Goal: Information Seeking & Learning: Learn about a topic

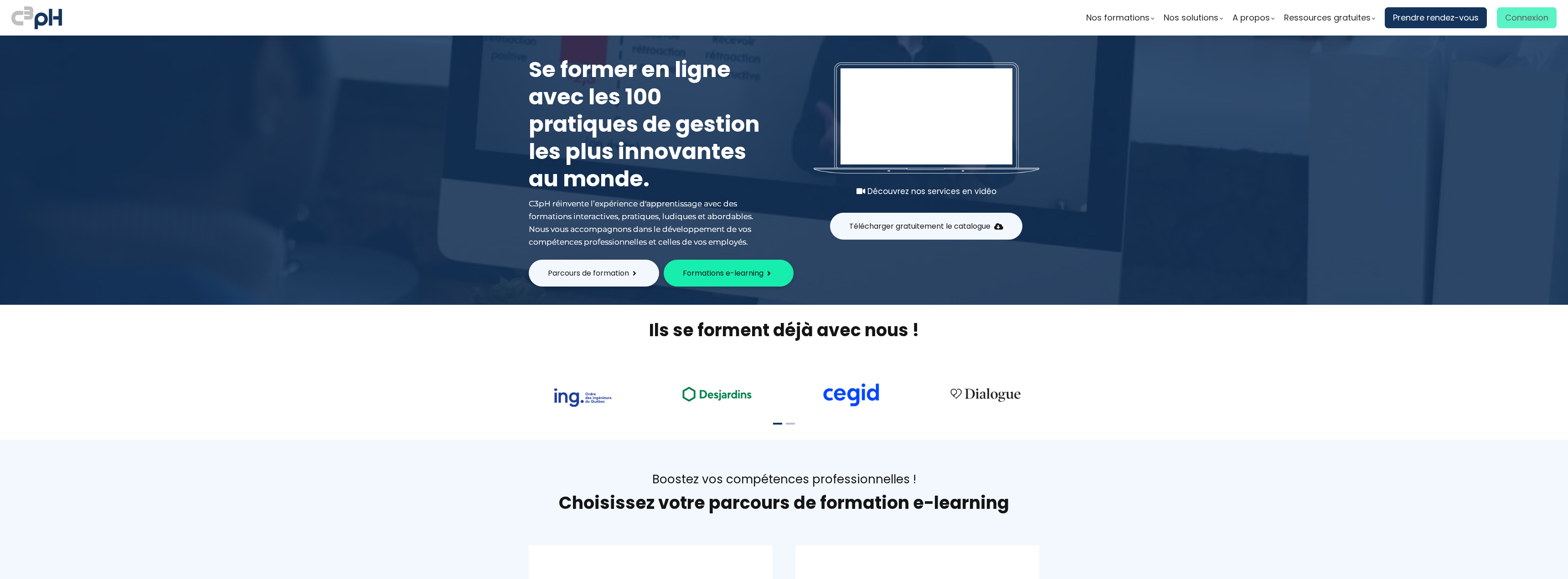
type input "[EMAIL_ADDRESS][PERSON_NAME][DOMAIN_NAME]"
click at [1531, 23] on span "Connexion" at bounding box center [1526, 18] width 44 height 14
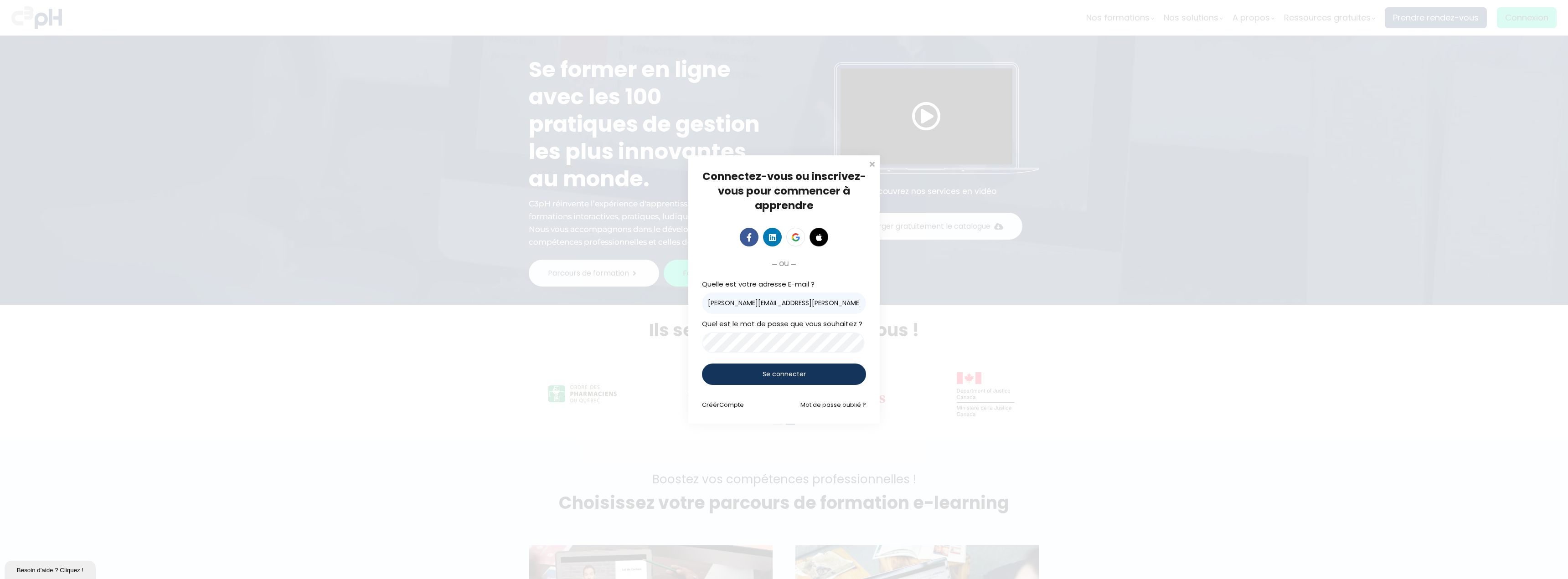
click at [742, 370] on div "Se connecter" at bounding box center [784, 374] width 164 height 21
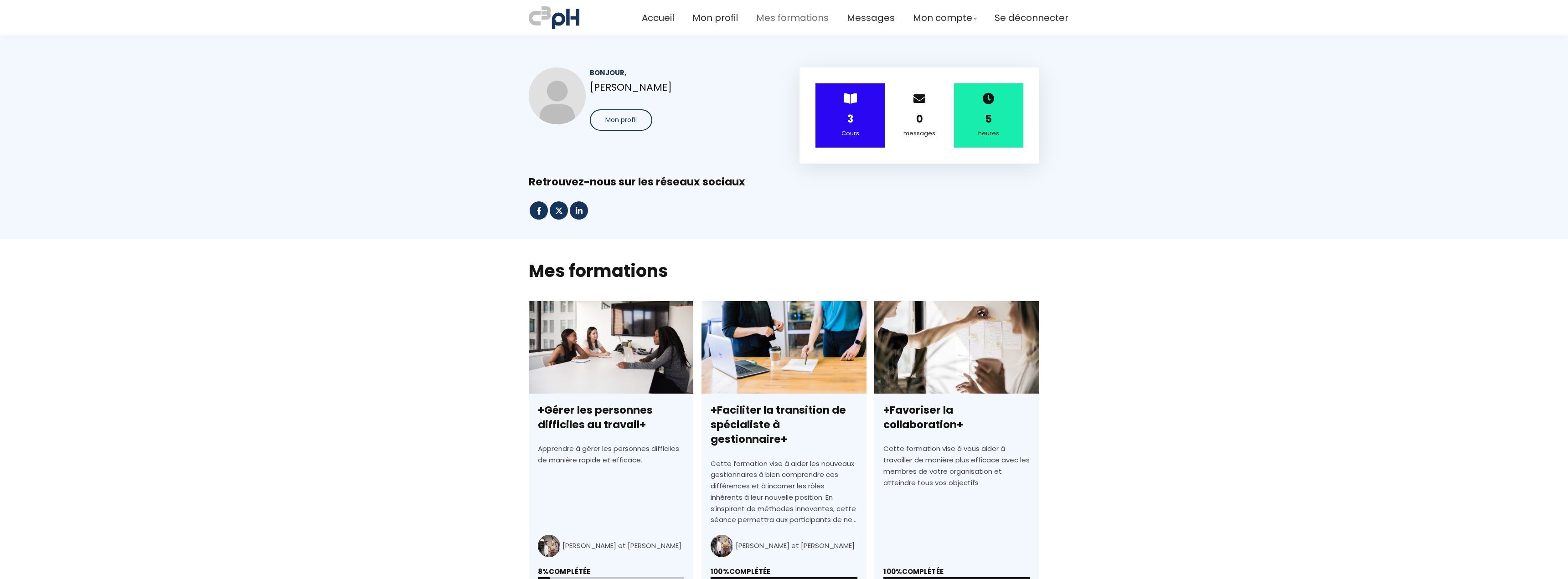
click at [794, 17] on span "Mes formations" at bounding box center [792, 18] width 72 height 15
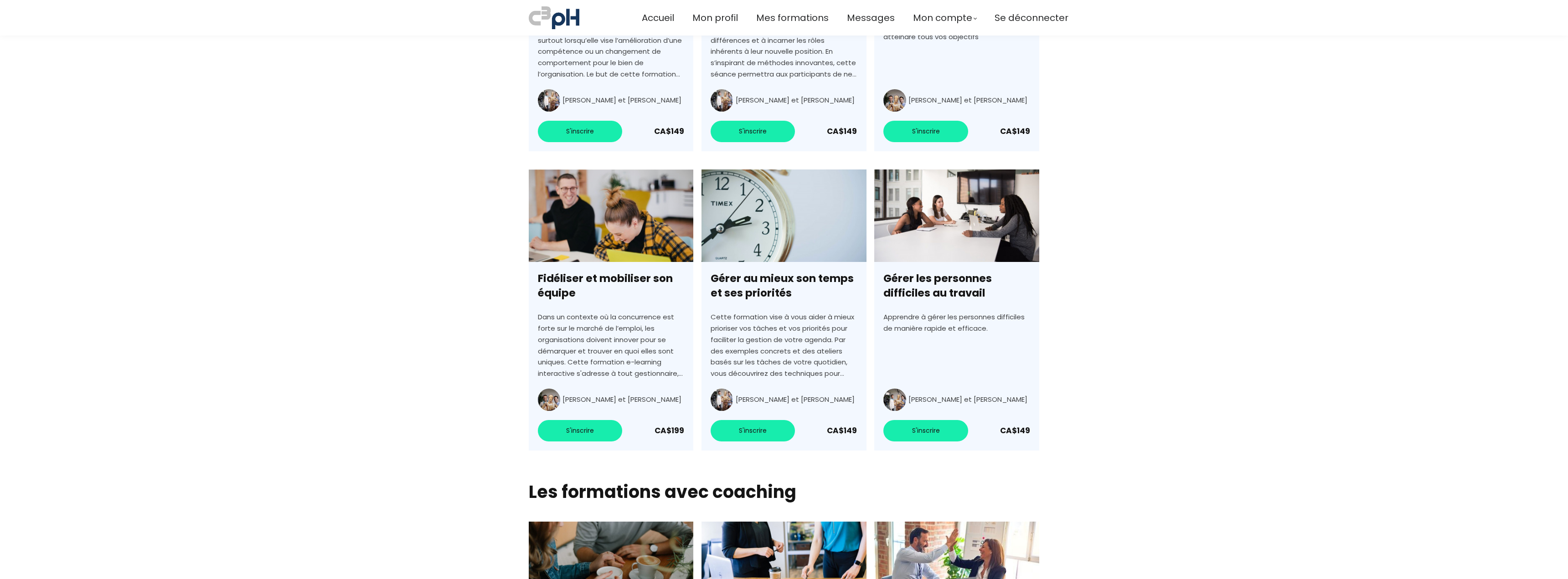
scroll to position [1706, 0]
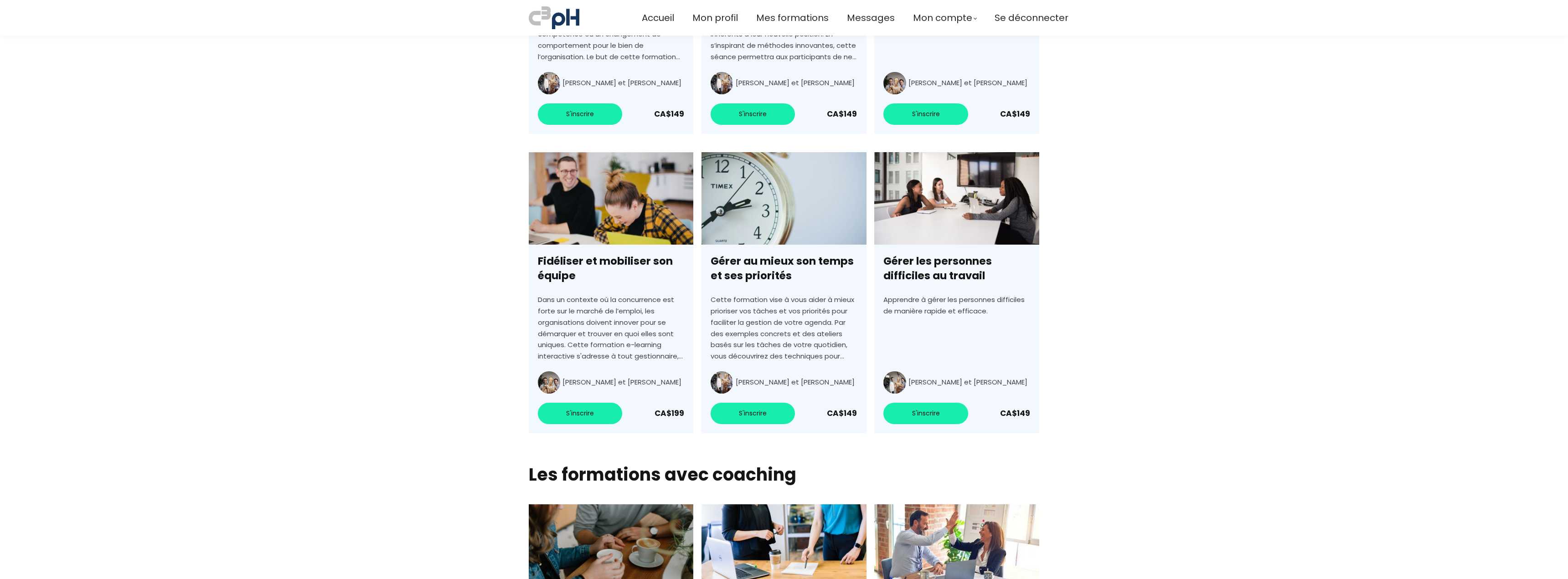
click at [798, 4] on section "Accueil Mon profil Mes formations Messages Mon compte Mes factures" at bounding box center [784, 18] width 1568 height 36
click at [797, 12] on span "Mes formations" at bounding box center [792, 18] width 72 height 15
click at [798, 18] on span "Mes formations" at bounding box center [792, 18] width 72 height 15
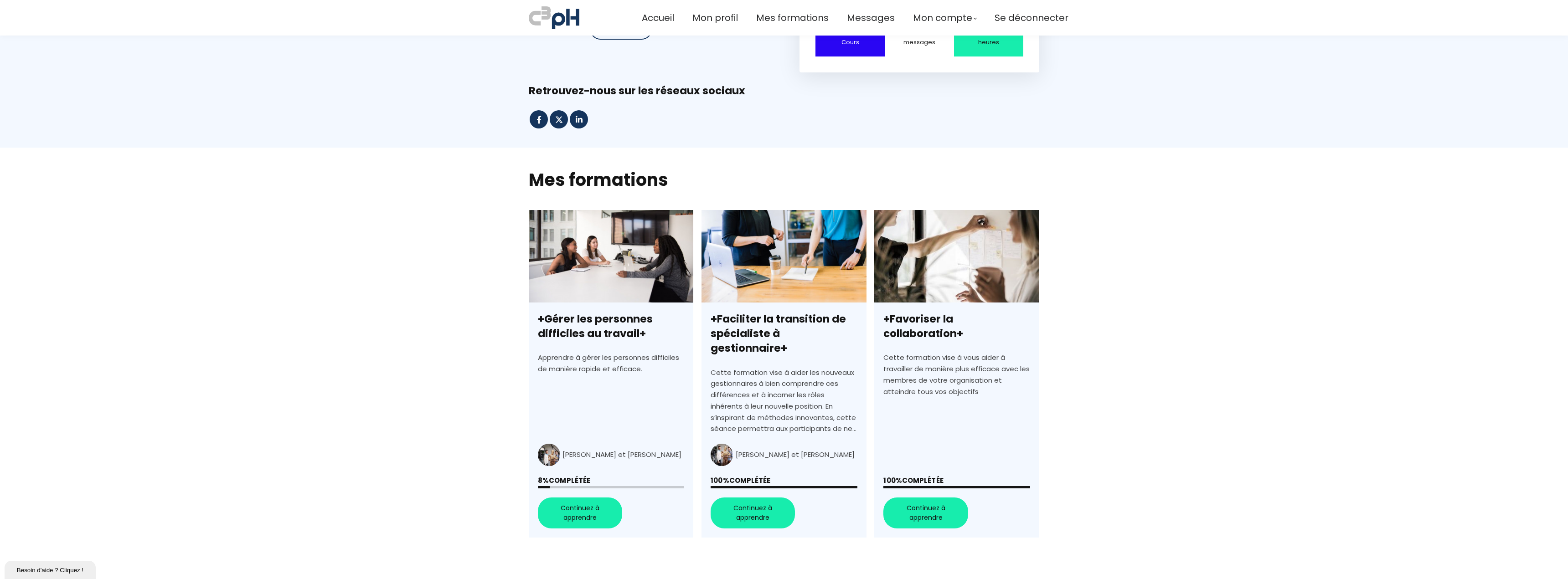
click at [607, 505] on link "+Gérer les personnes difficiles au travail+" at bounding box center [611, 374] width 165 height 328
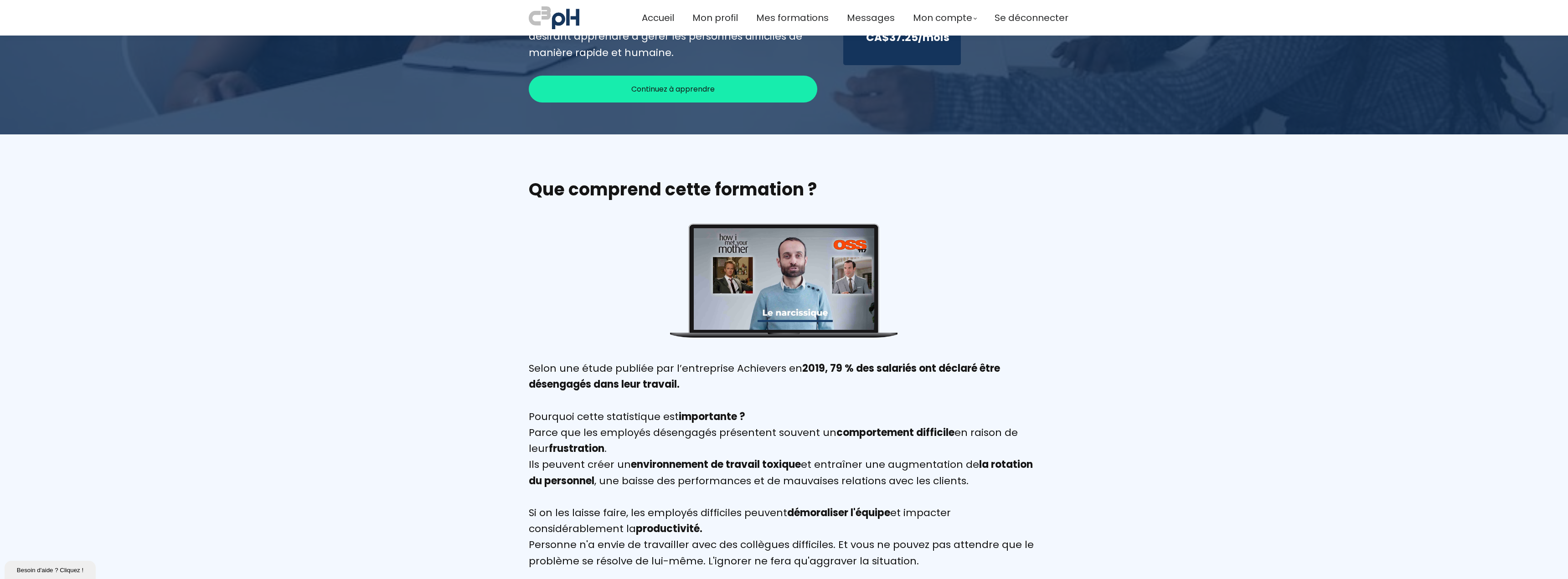
scroll to position [265, 0]
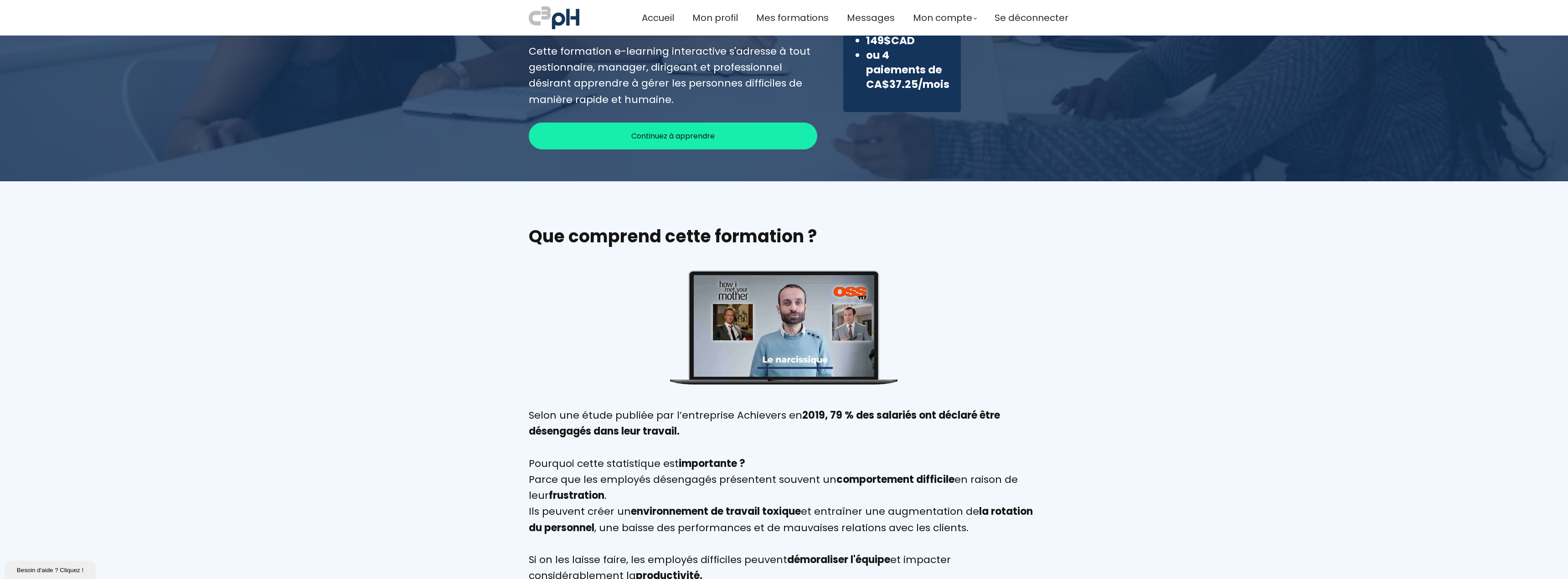
click at [736, 147] on div "Continuez à apprendre" at bounding box center [673, 136] width 289 height 27
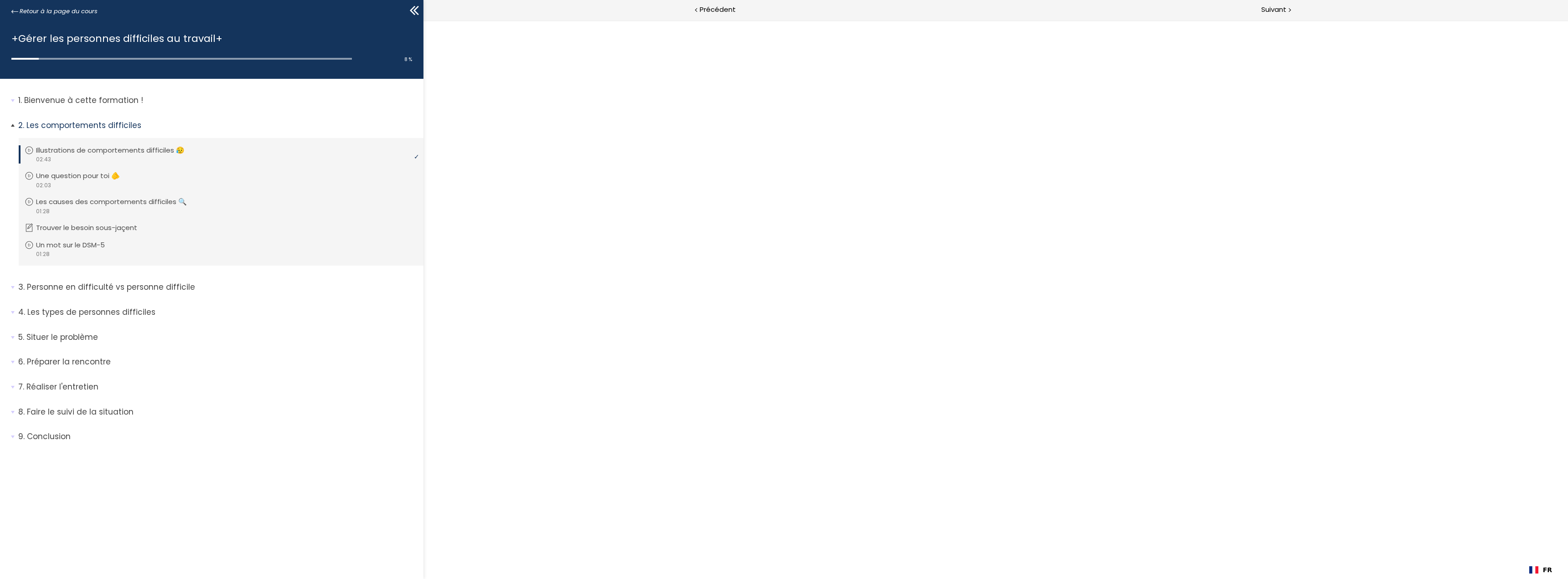
click at [156, 150] on p "Illustrations de comportements difficiles 😥" at bounding box center [117, 150] width 162 height 10
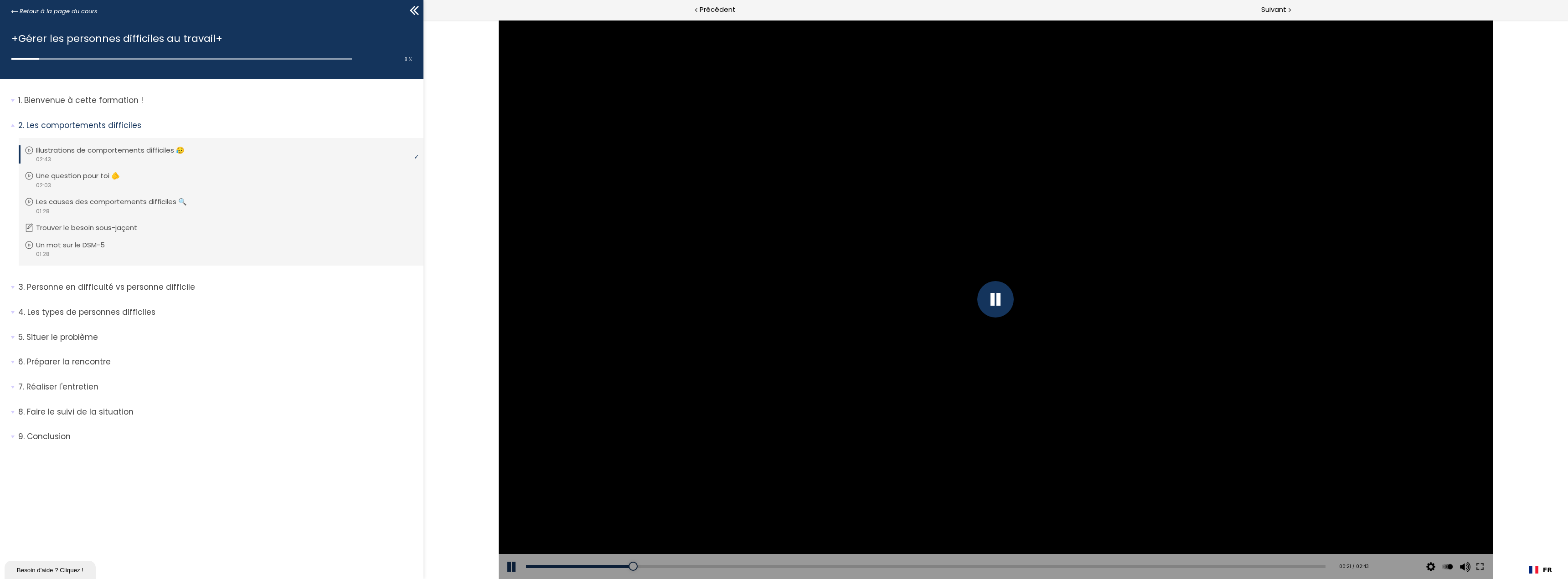
click at [994, 286] on div at bounding box center [994, 299] width 36 height 36
click at [508, 567] on button at bounding box center [512, 567] width 28 height 26
drag, startPoint x: 635, startPoint y: 568, endPoint x: 508, endPoint y: 554, distance: 127.8
click at [504, 560] on div "Add chapter 00:13 00:13 / 02:43 Subtitles None Auto 2024p 1012p 674p 506p 336p …" at bounding box center [995, 567] width 994 height 26
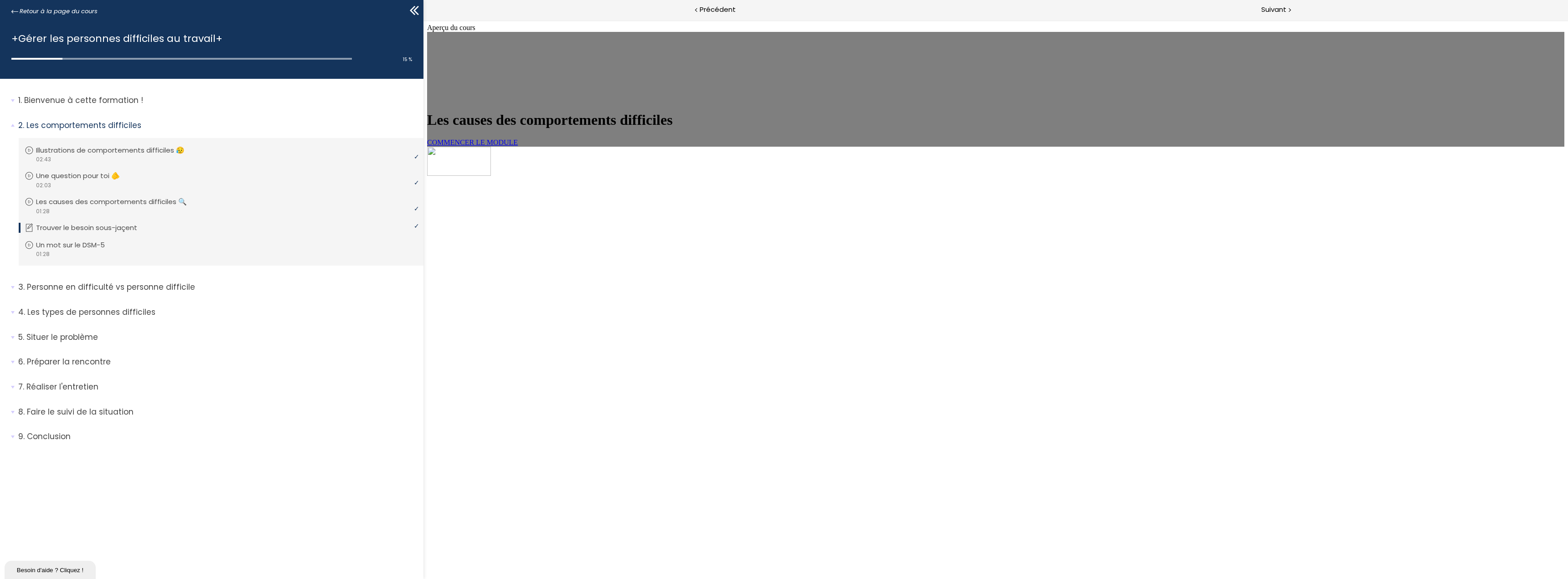
click at [835, 146] on div "Les causes des comportements difficiles COMMENCER LE MODULE" at bounding box center [996, 129] width 1137 height 34
click at [517, 146] on span "COMMENCER LE MODULE" at bounding box center [472, 142] width 91 height 8
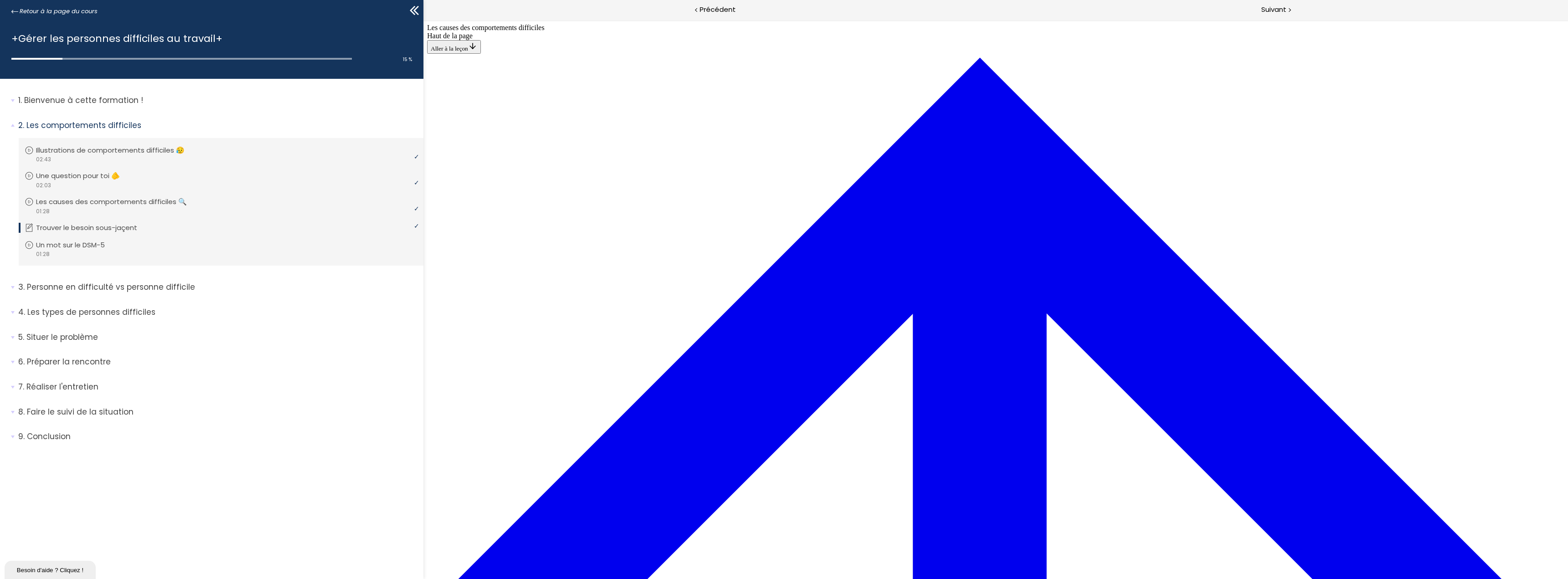
scroll to position [351, 0]
drag, startPoint x: 1024, startPoint y: 381, endPoint x: 1012, endPoint y: 381, distance: 12.0
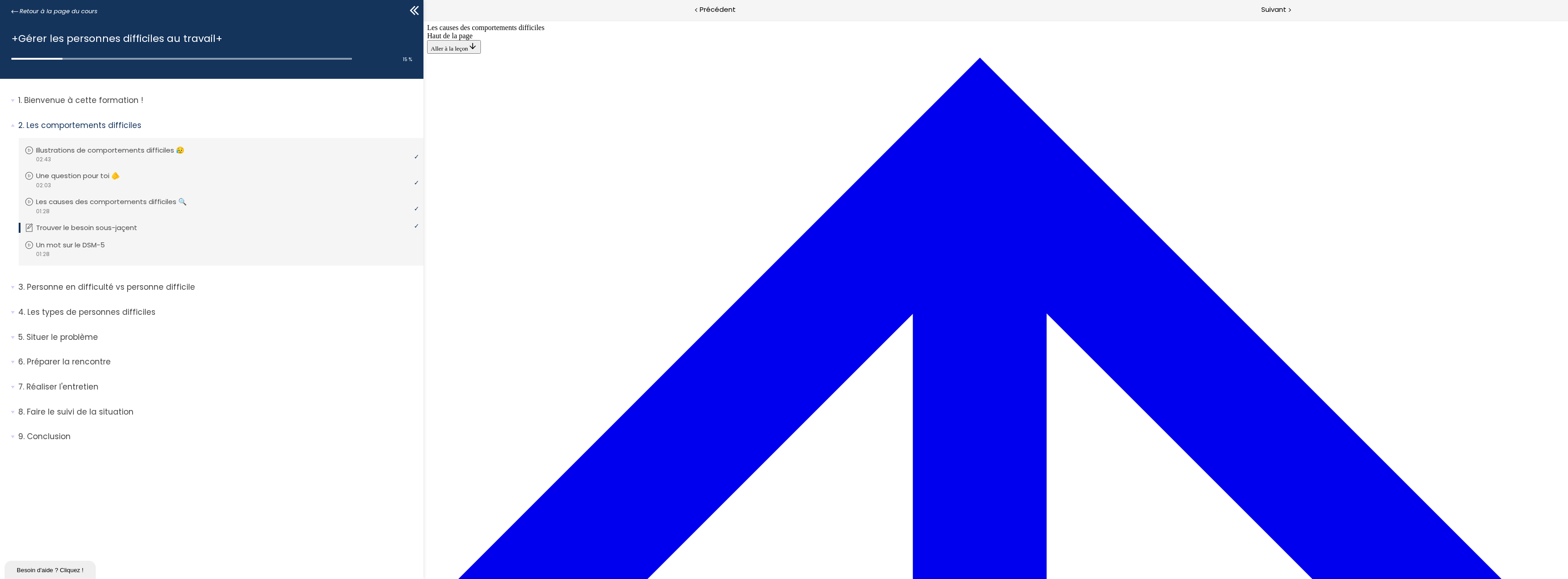
drag, startPoint x: 870, startPoint y: 312, endPoint x: 868, endPoint y: 225, distance: 87.0
drag, startPoint x: 902, startPoint y: 390, endPoint x: 900, endPoint y: 186, distance: 204.0
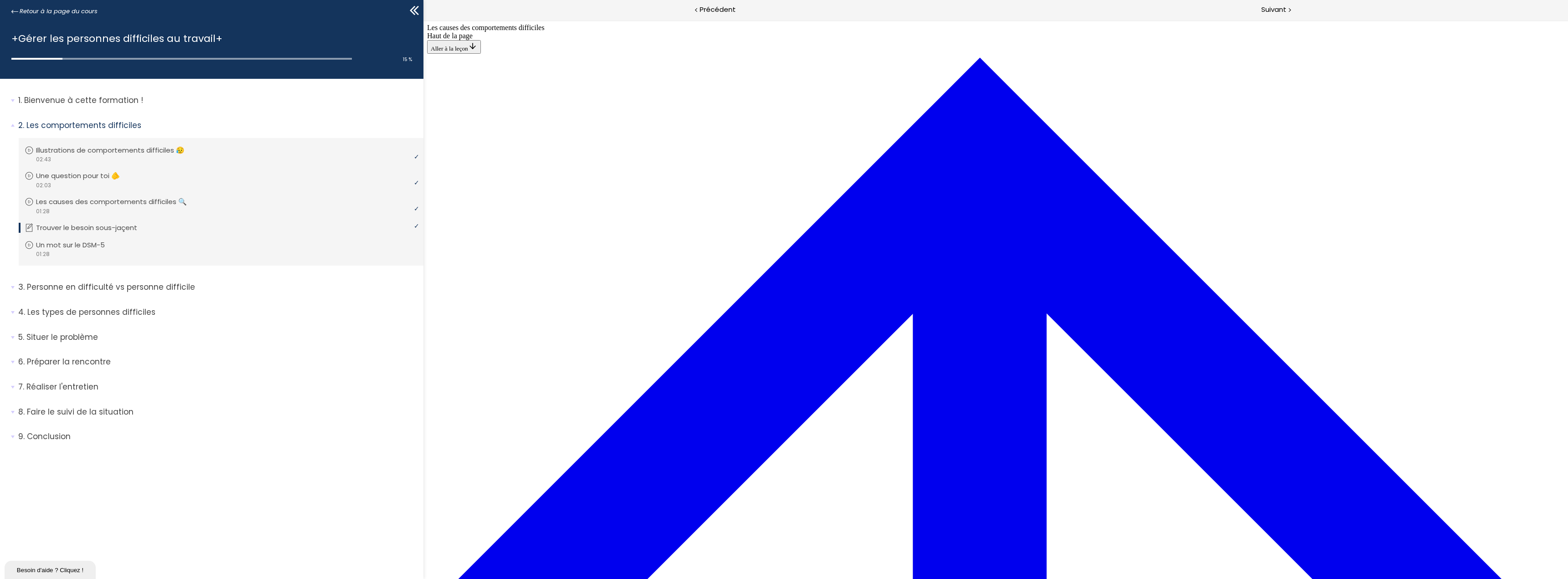
drag, startPoint x: 918, startPoint y: 386, endPoint x: 930, endPoint y: 172, distance: 214.3
drag, startPoint x: 935, startPoint y: 169, endPoint x: 949, endPoint y: 394, distance: 225.4
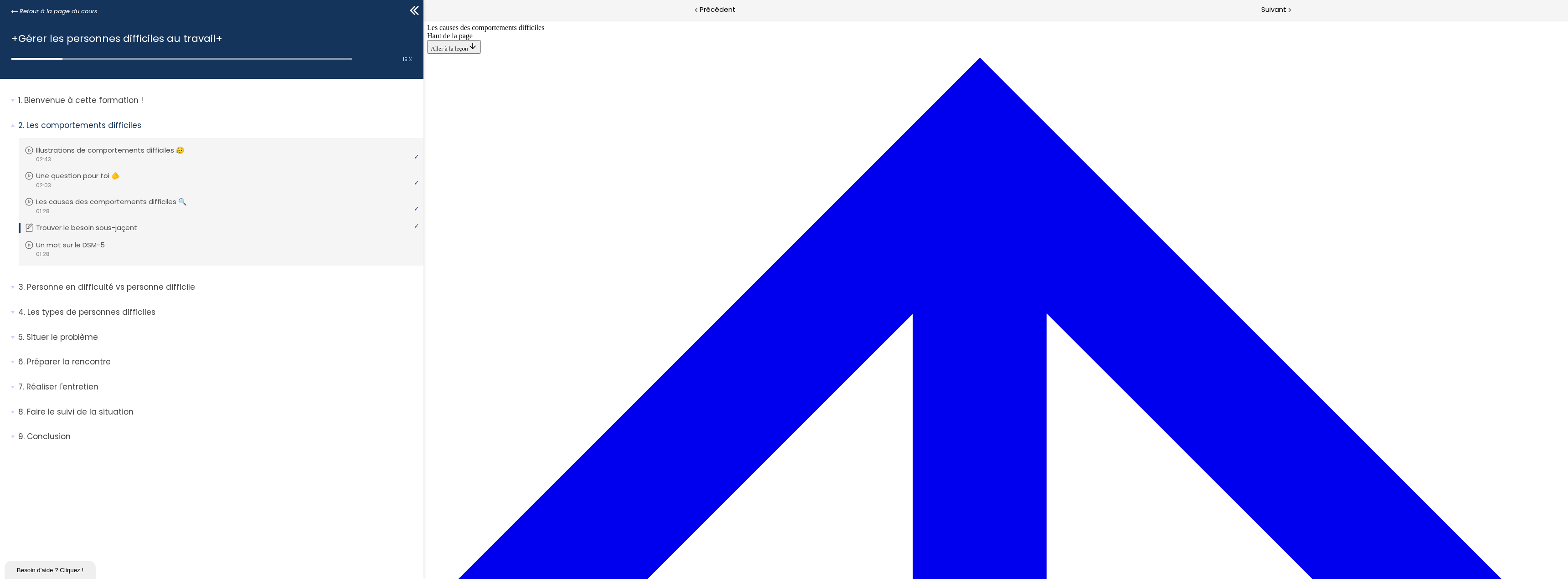
drag, startPoint x: 957, startPoint y: 375, endPoint x: 1047, endPoint y: 169, distance: 224.8
drag, startPoint x: 947, startPoint y: 262, endPoint x: 1016, endPoint y: 217, distance: 82.4
drag, startPoint x: 946, startPoint y: 413, endPoint x: 1020, endPoint y: 247, distance: 181.7
drag, startPoint x: 963, startPoint y: 416, endPoint x: 1014, endPoint y: 291, distance: 135.0
drag, startPoint x: 977, startPoint y: 381, endPoint x: 1034, endPoint y: 333, distance: 74.5
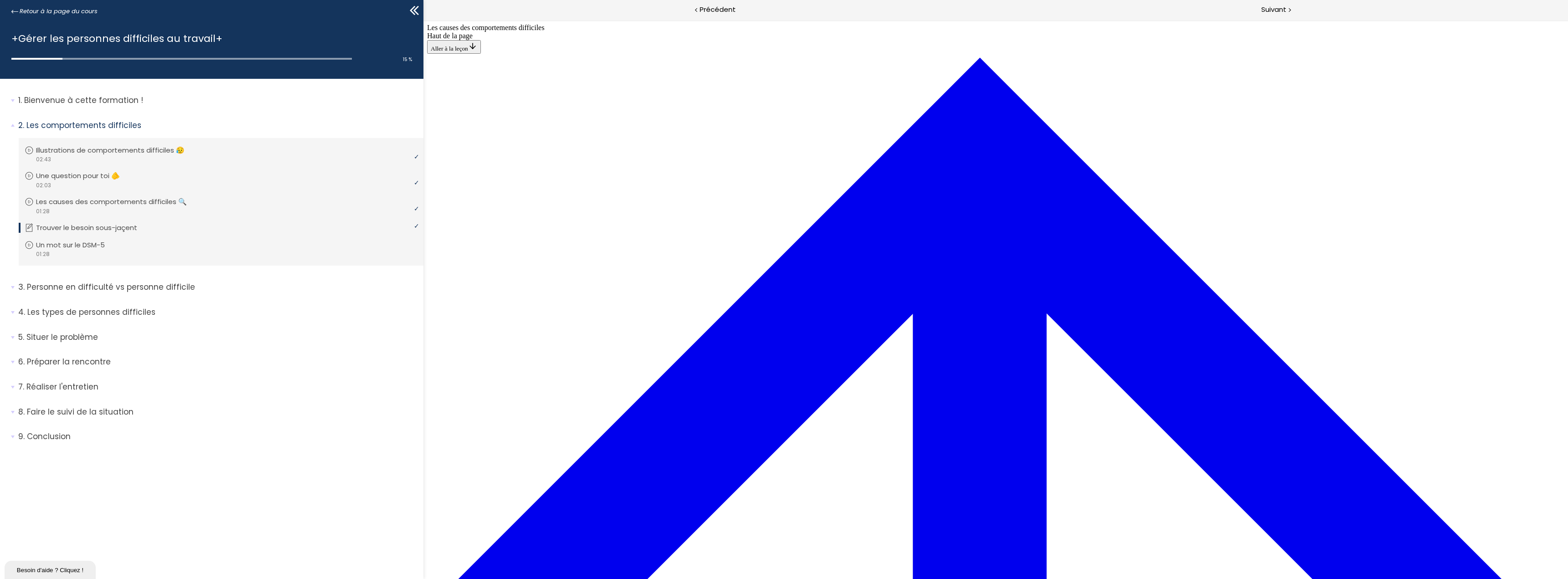
drag, startPoint x: 962, startPoint y: 419, endPoint x: 1000, endPoint y: 380, distance: 54.5
drag, startPoint x: 1002, startPoint y: 416, endPoint x: 1009, endPoint y: 413, distance: 7.6
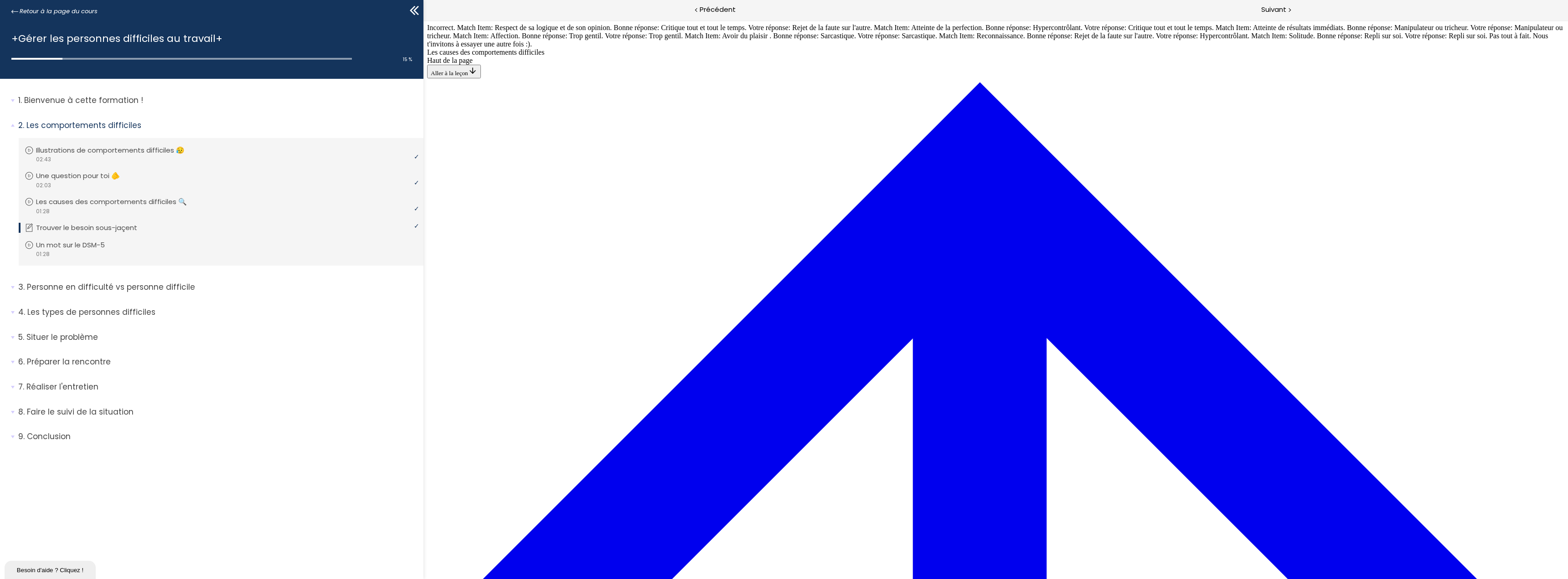
scroll to position [397, 0]
drag, startPoint x: 980, startPoint y: 342, endPoint x: 965, endPoint y: 177, distance: 165.7
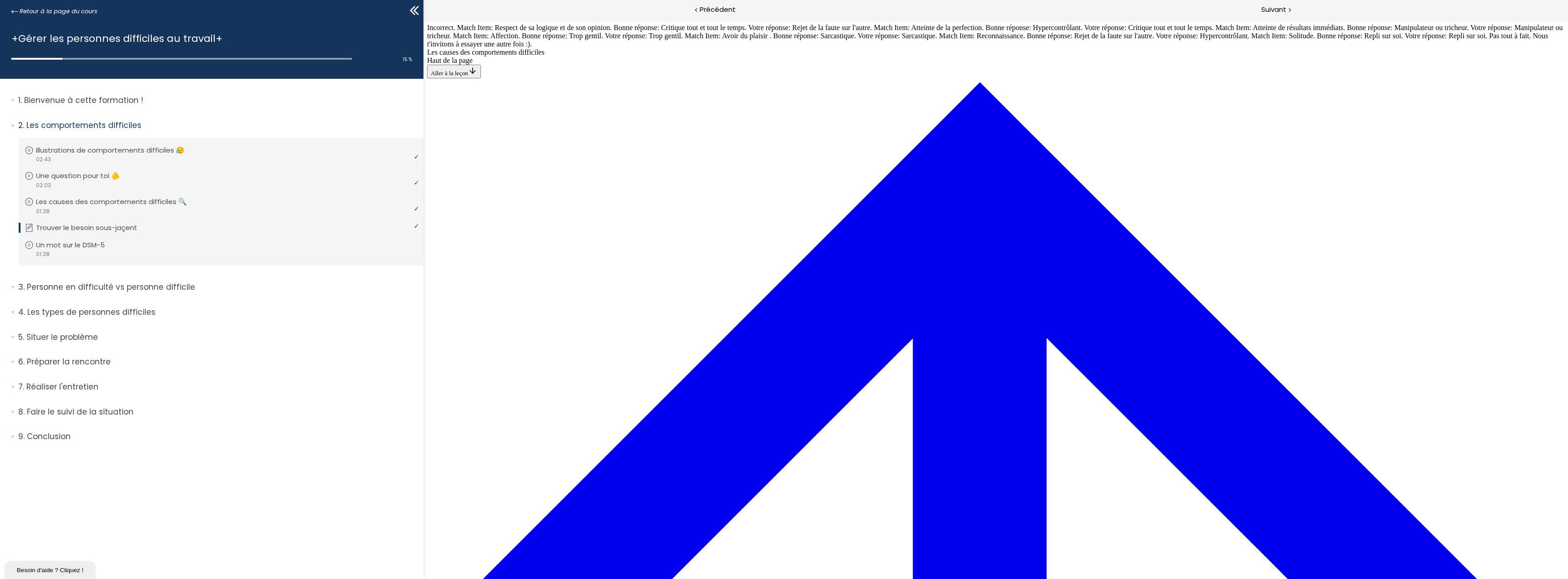
drag, startPoint x: 948, startPoint y: 172, endPoint x: 1026, endPoint y: 336, distance: 181.6
drag, startPoint x: 930, startPoint y: 136, endPoint x: 1018, endPoint y: 390, distance: 268.8
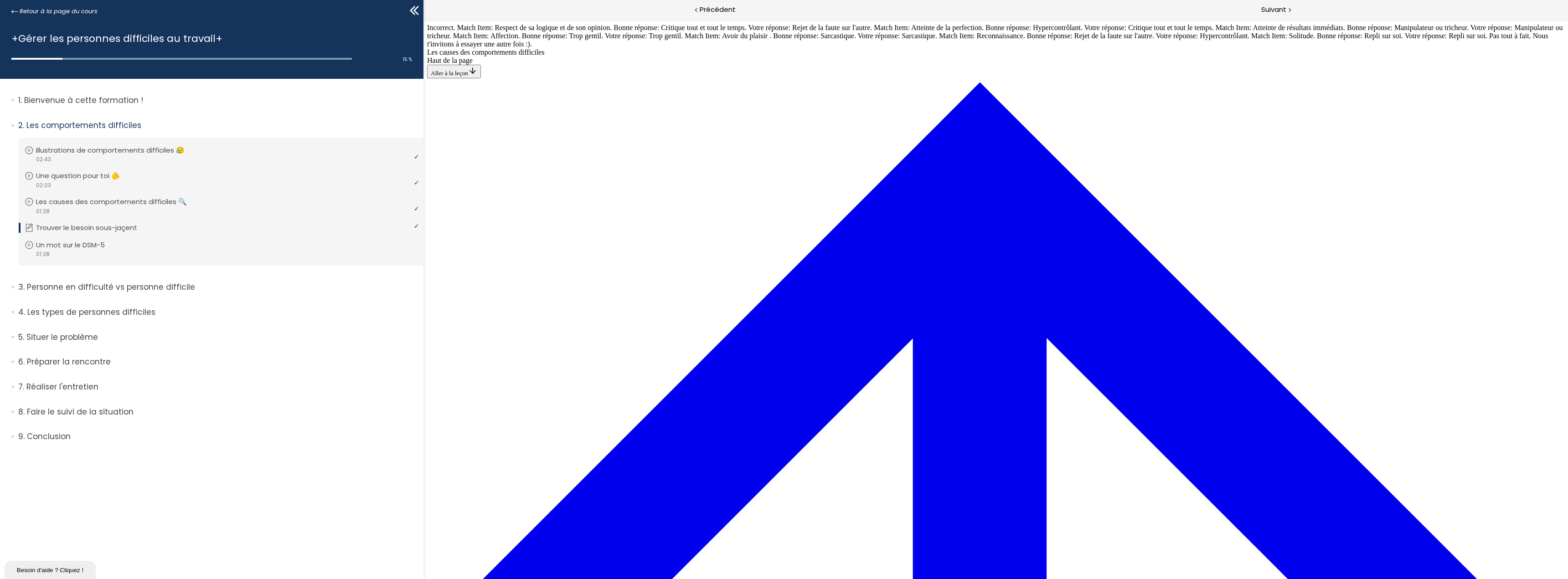
drag, startPoint x: 961, startPoint y: 300, endPoint x: 1007, endPoint y: 177, distance: 131.3
drag, startPoint x: 974, startPoint y: 211, endPoint x: 1029, endPoint y: 210, distance: 55.0
drag, startPoint x: 957, startPoint y: 249, endPoint x: 1009, endPoint y: 245, distance: 52.2
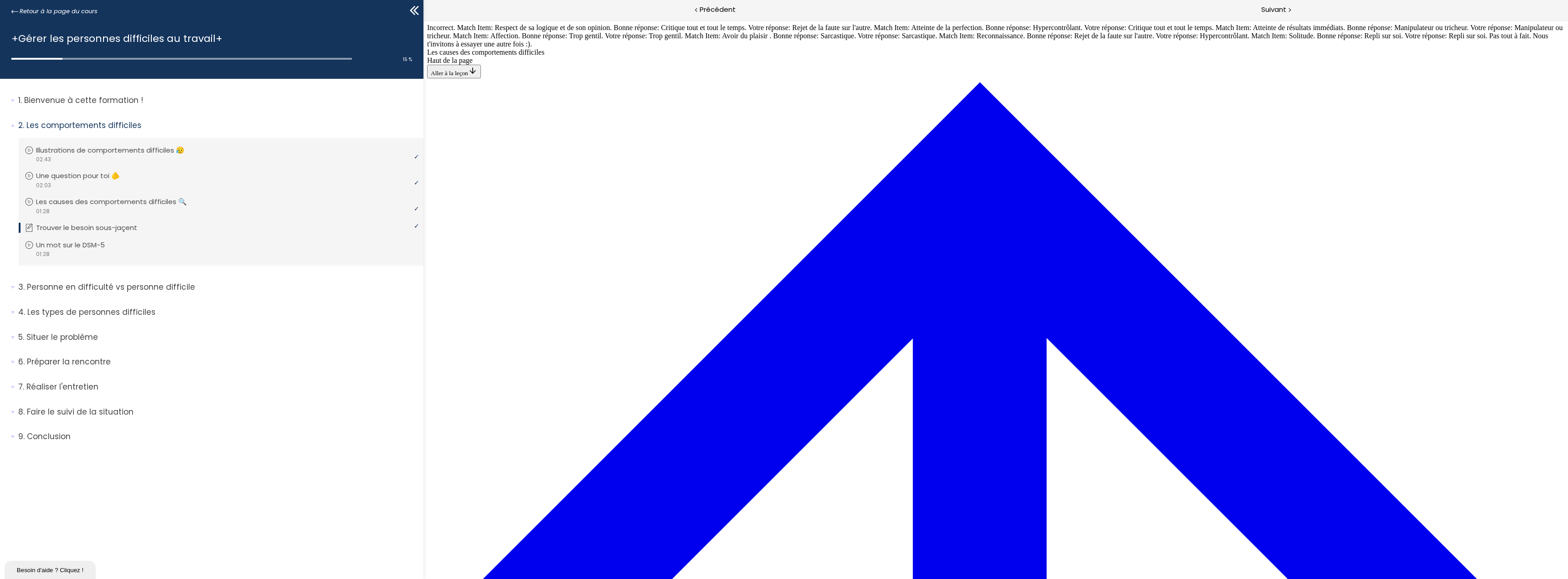
drag, startPoint x: 966, startPoint y: 295, endPoint x: 1050, endPoint y: 288, distance: 84.3
drag, startPoint x: 964, startPoint y: 136, endPoint x: 1017, endPoint y: 138, distance: 53.0
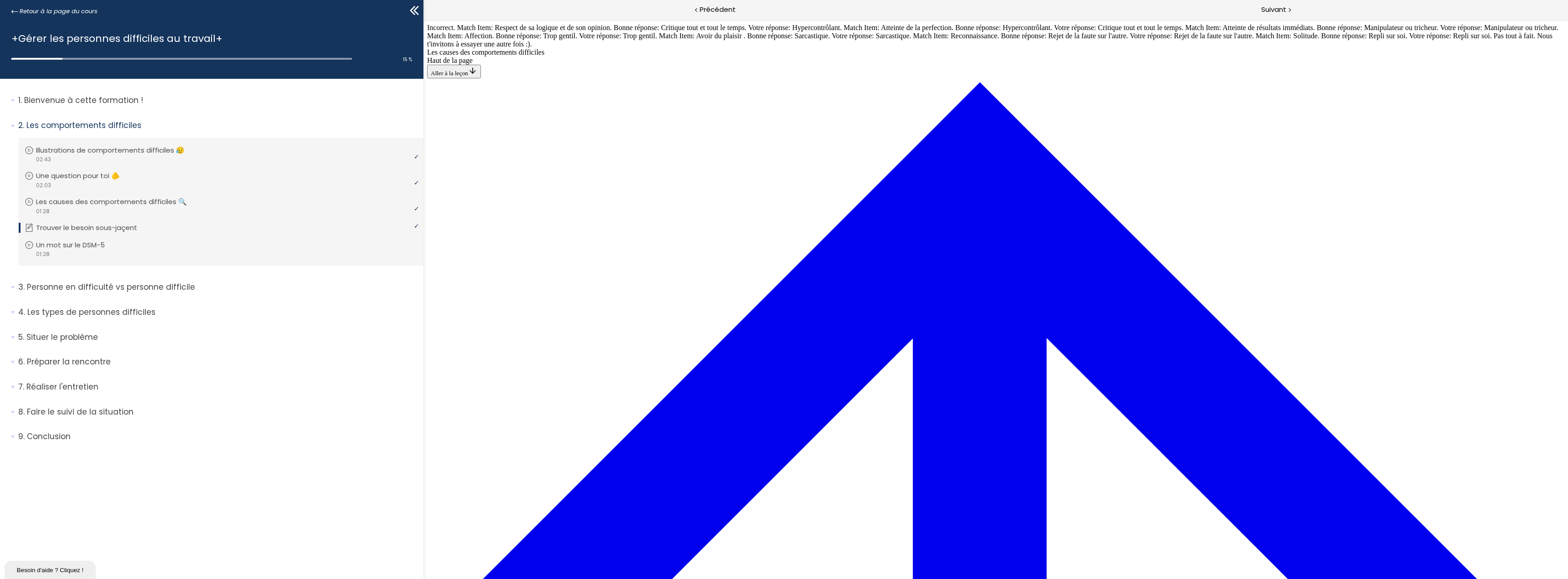
drag, startPoint x: 938, startPoint y: 220, endPoint x: 1010, endPoint y: 135, distance: 111.4
drag, startPoint x: 964, startPoint y: 169, endPoint x: 1049, endPoint y: 380, distance: 227.5
drag, startPoint x: 951, startPoint y: 177, endPoint x: 1056, endPoint y: 216, distance: 112.0
drag, startPoint x: 953, startPoint y: 179, endPoint x: 1017, endPoint y: 180, distance: 64.0
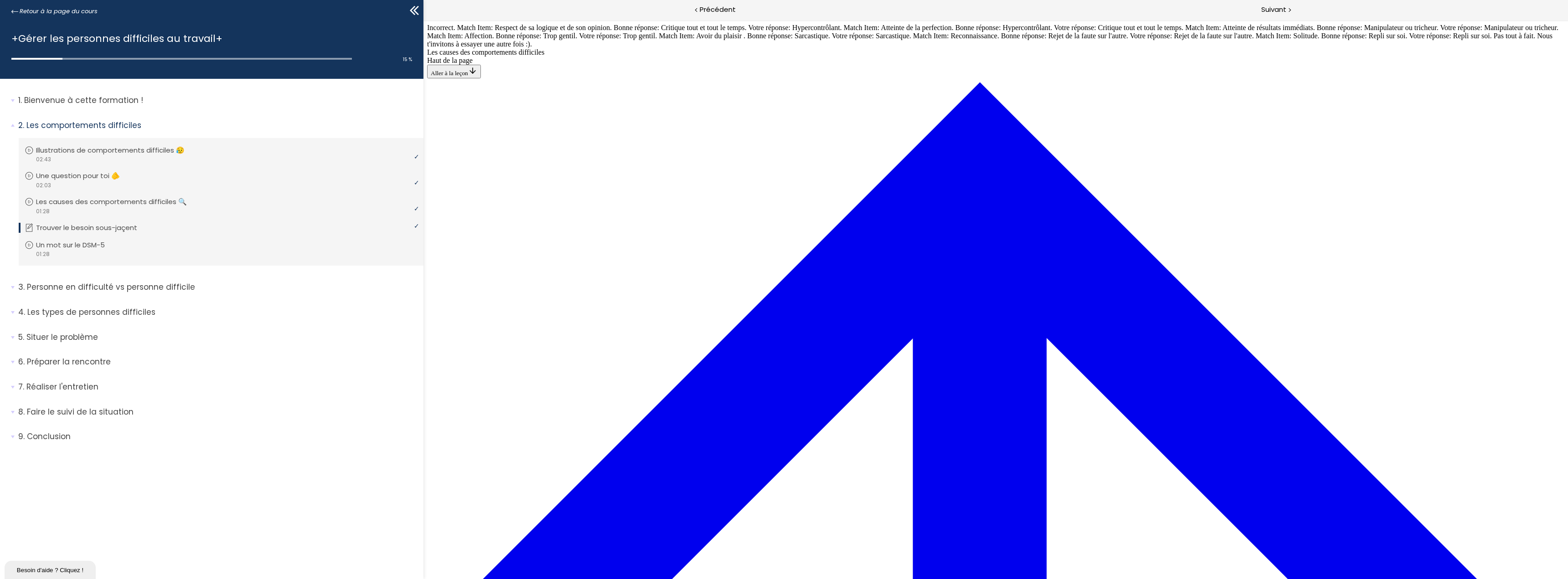
drag, startPoint x: 916, startPoint y: 173, endPoint x: 934, endPoint y: 130, distance: 46.6
drag, startPoint x: 928, startPoint y: 164, endPoint x: 989, endPoint y: 163, distance: 61.0
drag, startPoint x: 966, startPoint y: 257, endPoint x: 1005, endPoint y: 258, distance: 39.0
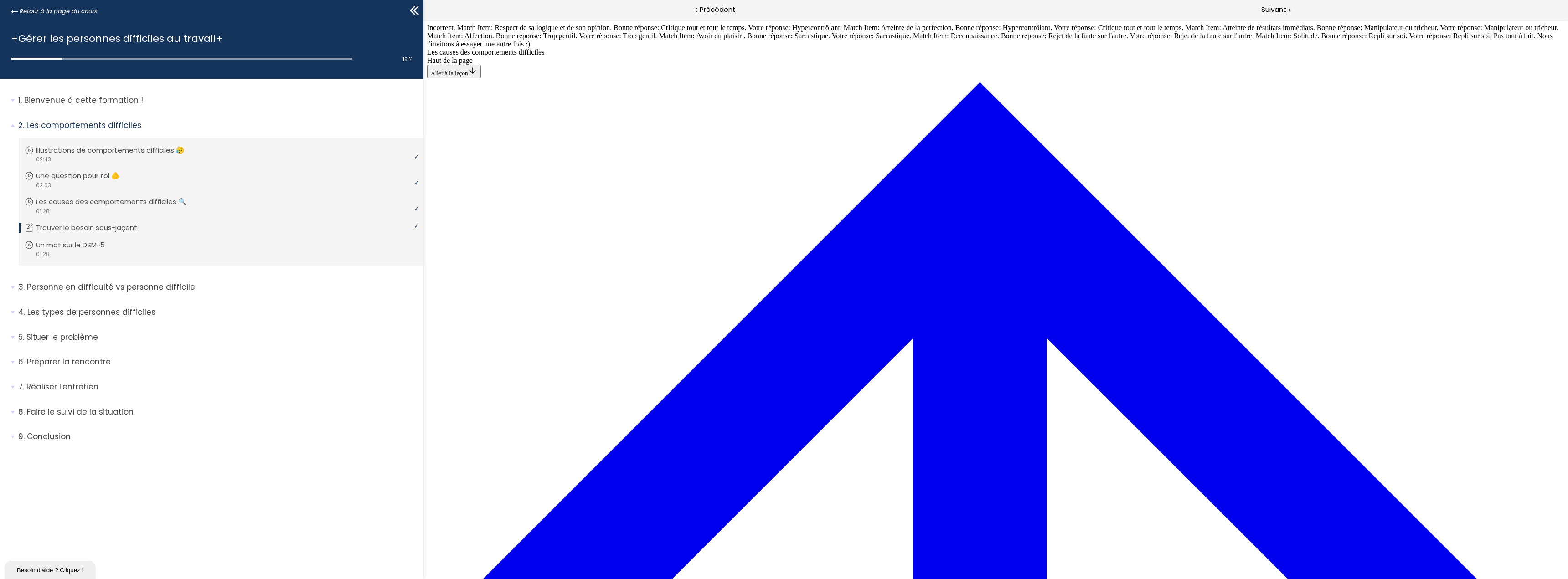
drag, startPoint x: 958, startPoint y: 290, endPoint x: 1014, endPoint y: 335, distance: 71.8
drag, startPoint x: 920, startPoint y: 297, endPoint x: 987, endPoint y: 298, distance: 67.0
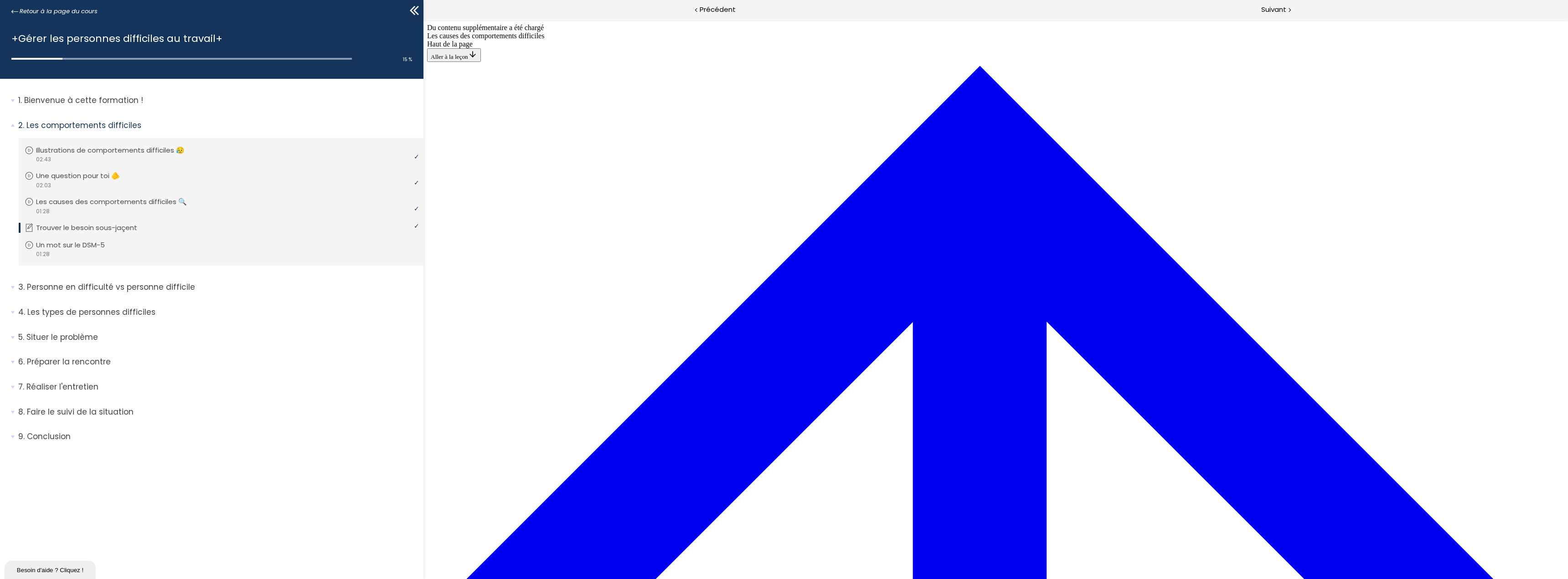
scroll to position [104, 0]
click at [1273, 17] on div "Suivant" at bounding box center [1282, 10] width 572 height 20
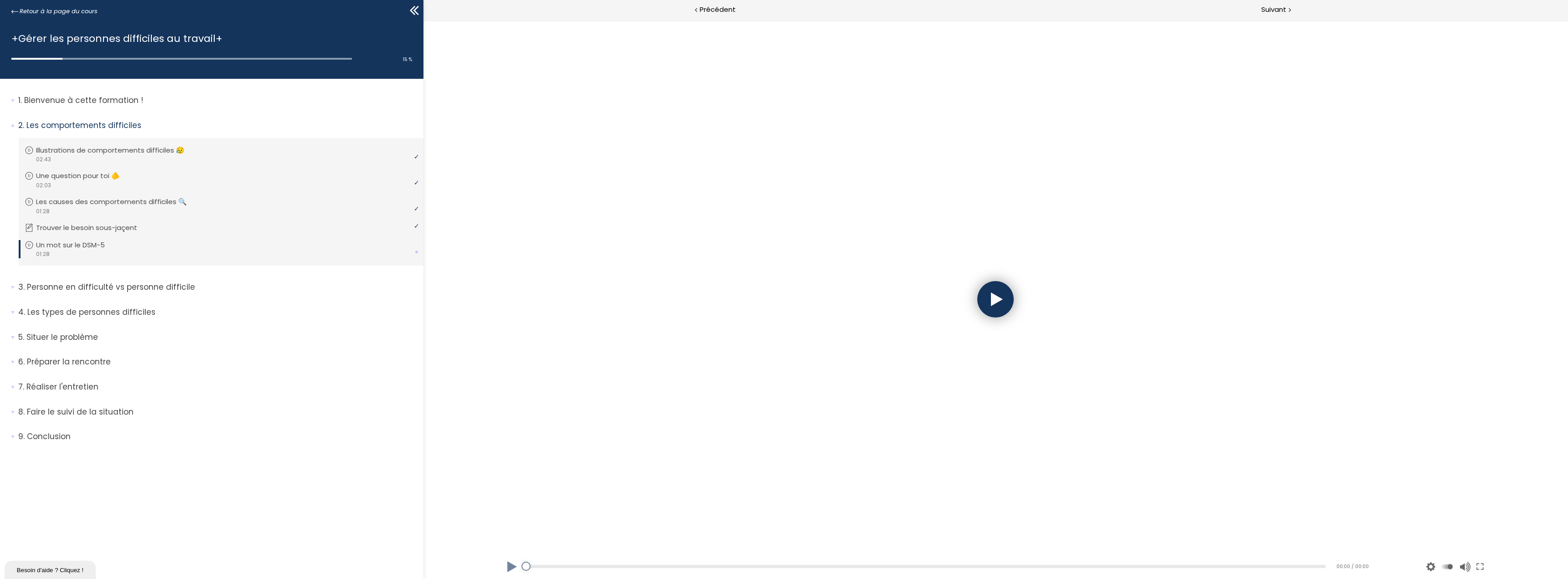
drag, startPoint x: 1009, startPoint y: 292, endPoint x: 1001, endPoint y: 292, distance: 8.0
click at [1001, 292] on div at bounding box center [994, 299] width 36 height 36
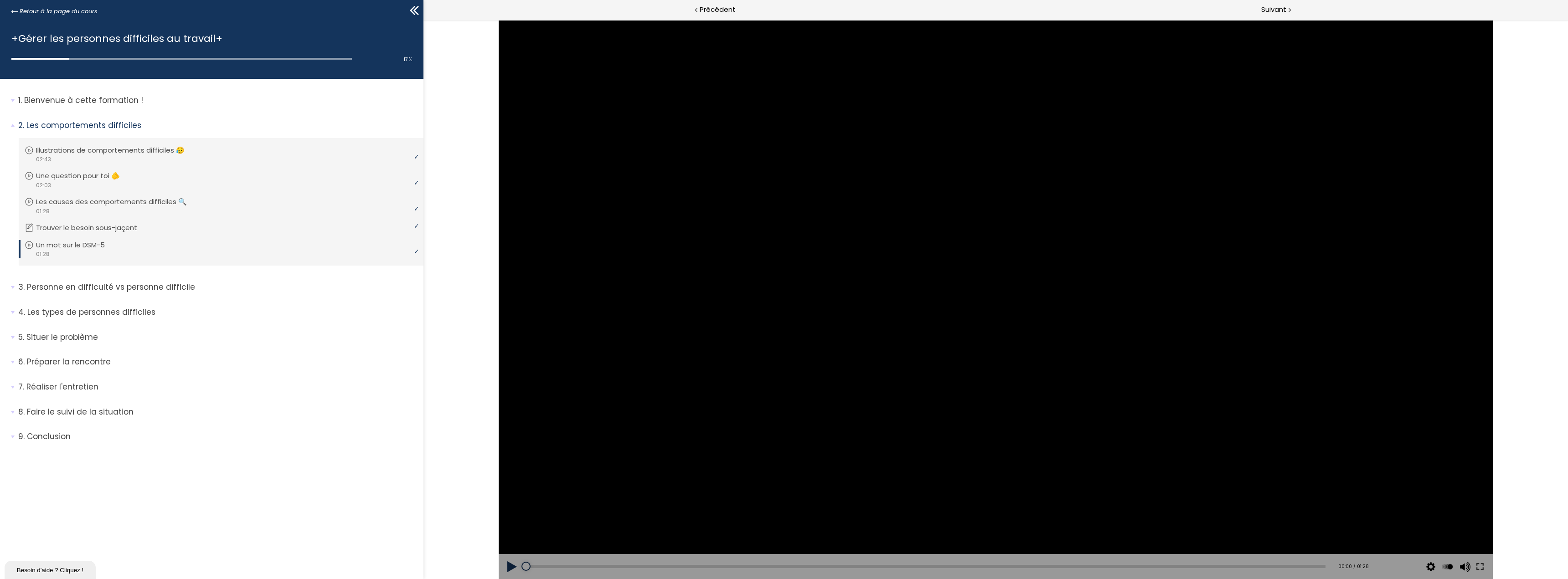
click at [509, 564] on button at bounding box center [512, 567] width 28 height 26
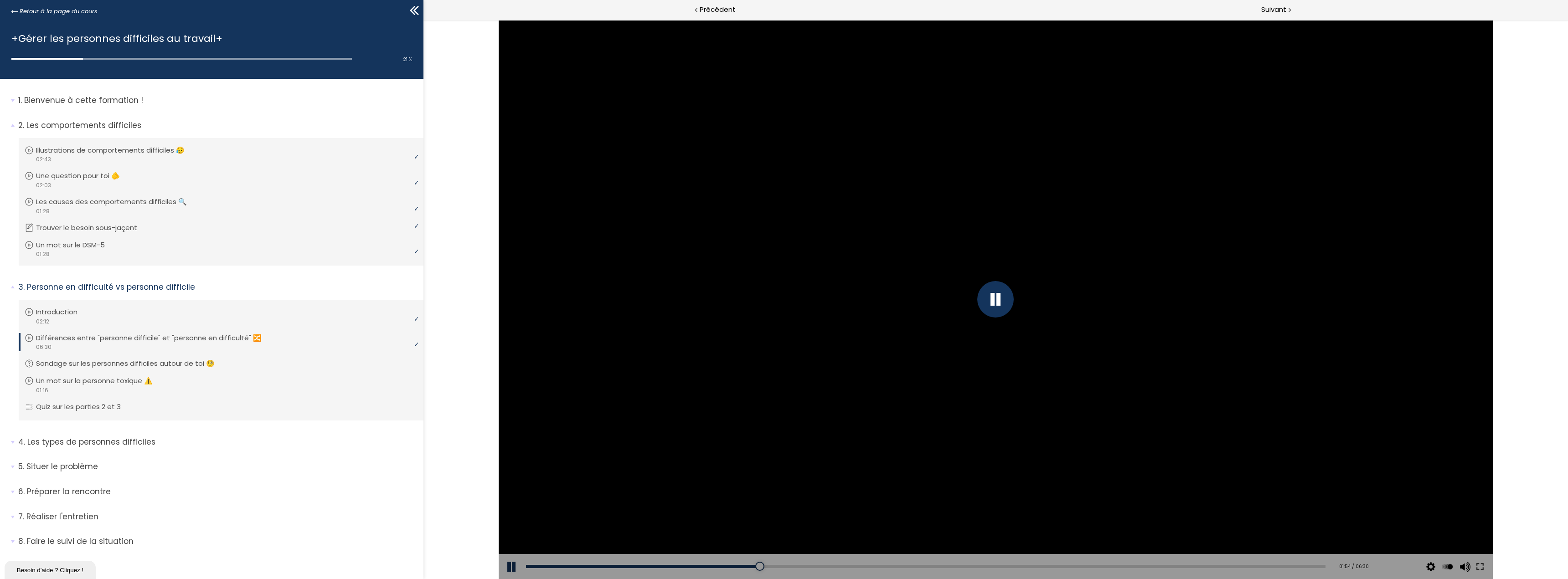
click at [993, 299] on div at bounding box center [994, 299] width 36 height 36
click at [166, 149] on p "Illustrations de comportements difficiles 😥" at bounding box center [119, 150] width 162 height 10
click at [1003, 304] on div at bounding box center [994, 299] width 36 height 36
click at [1003, 305] on div at bounding box center [995, 300] width 994 height 559
click at [755, 566] on div "00:47" at bounding box center [926, 566] width 800 height 3
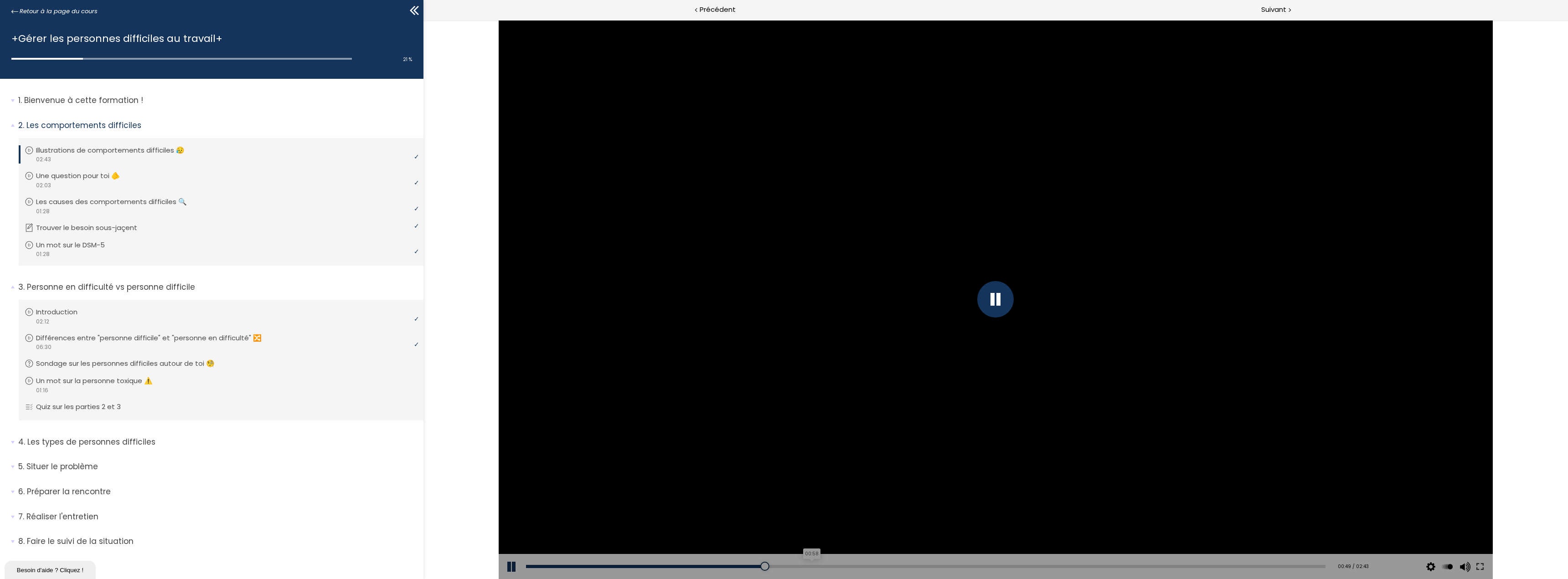
click at [808, 565] on div "00:58" at bounding box center [926, 566] width 800 height 3
click at [1178, 565] on div "02:15" at bounding box center [926, 566] width 800 height 3
click at [1125, 570] on div "Add chapter 02:12" at bounding box center [926, 567] width 800 height 26
click at [999, 309] on div at bounding box center [994, 299] width 36 height 36
click at [509, 575] on button at bounding box center [512, 567] width 28 height 26
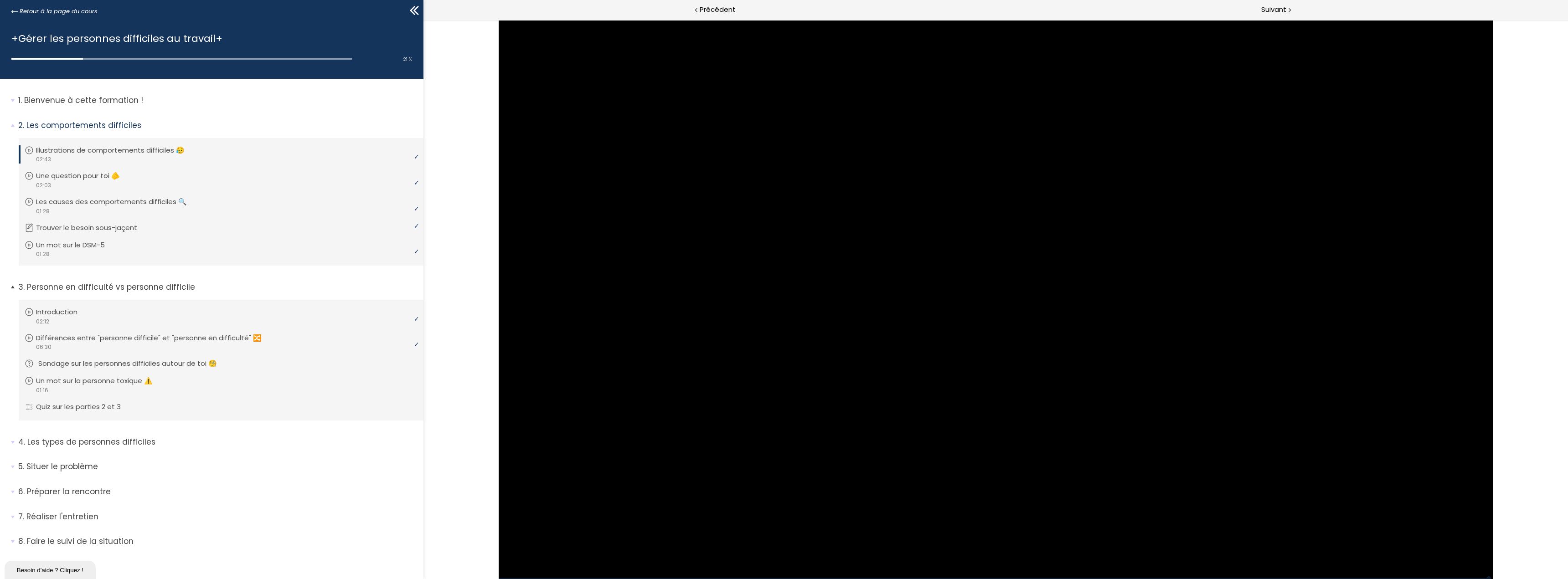
click at [115, 367] on p "Sondage sur les personnes difficiles autour de toi 🧐" at bounding box center [134, 363] width 192 height 10
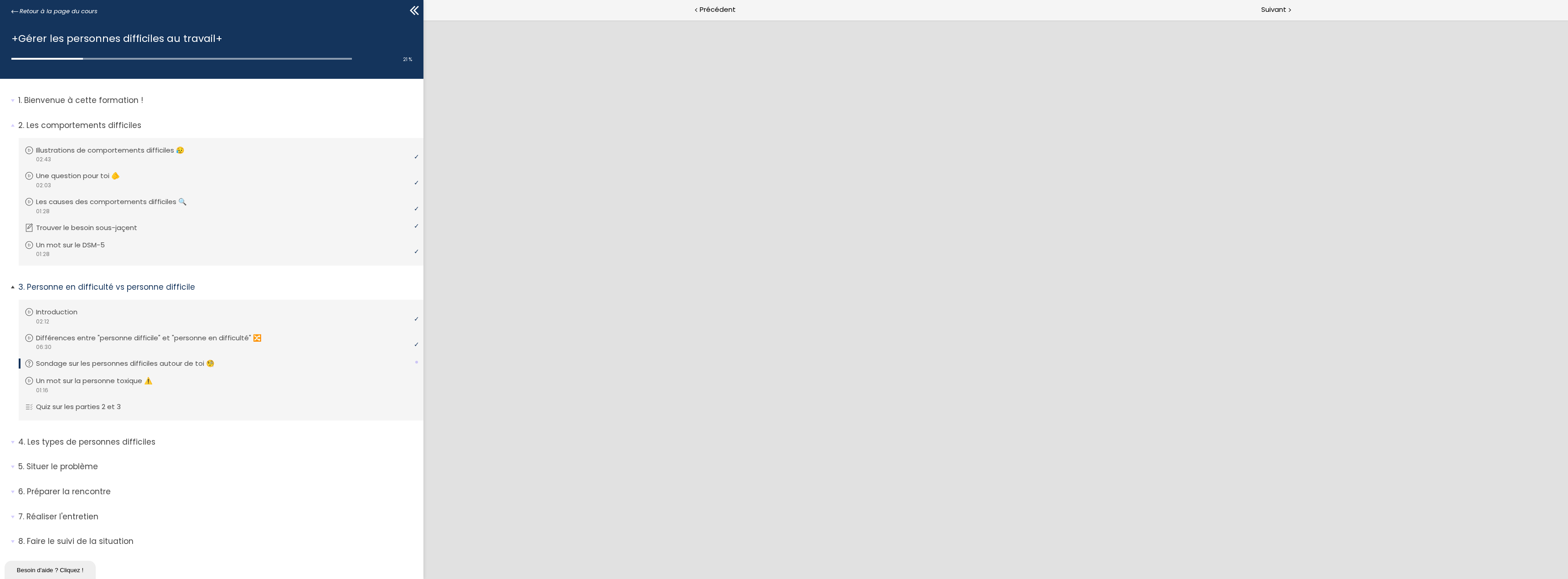
click at [119, 362] on p "Sondage sur les personnes difficiles autour de toi 🧐" at bounding box center [132, 363] width 192 height 10
click at [1260, 13] on div "Suivant" at bounding box center [1282, 10] width 572 height 20
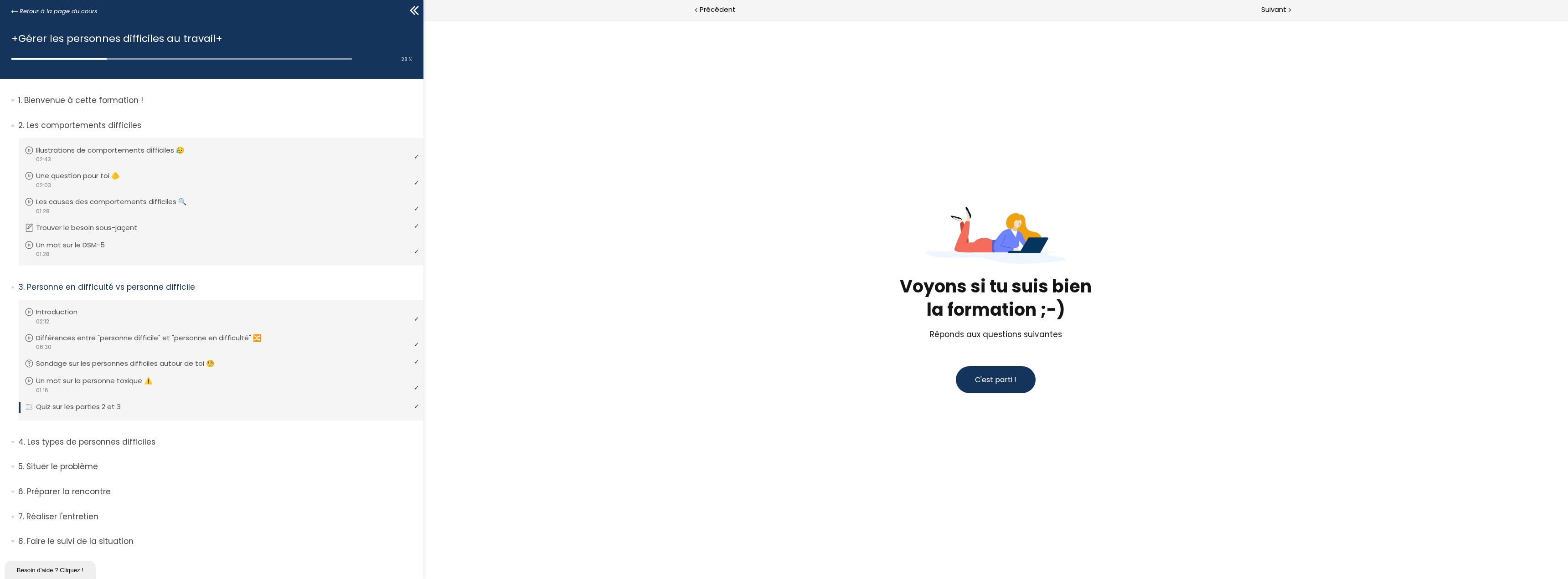
click at [1028, 375] on button "C'est parti !" at bounding box center [995, 380] width 80 height 27
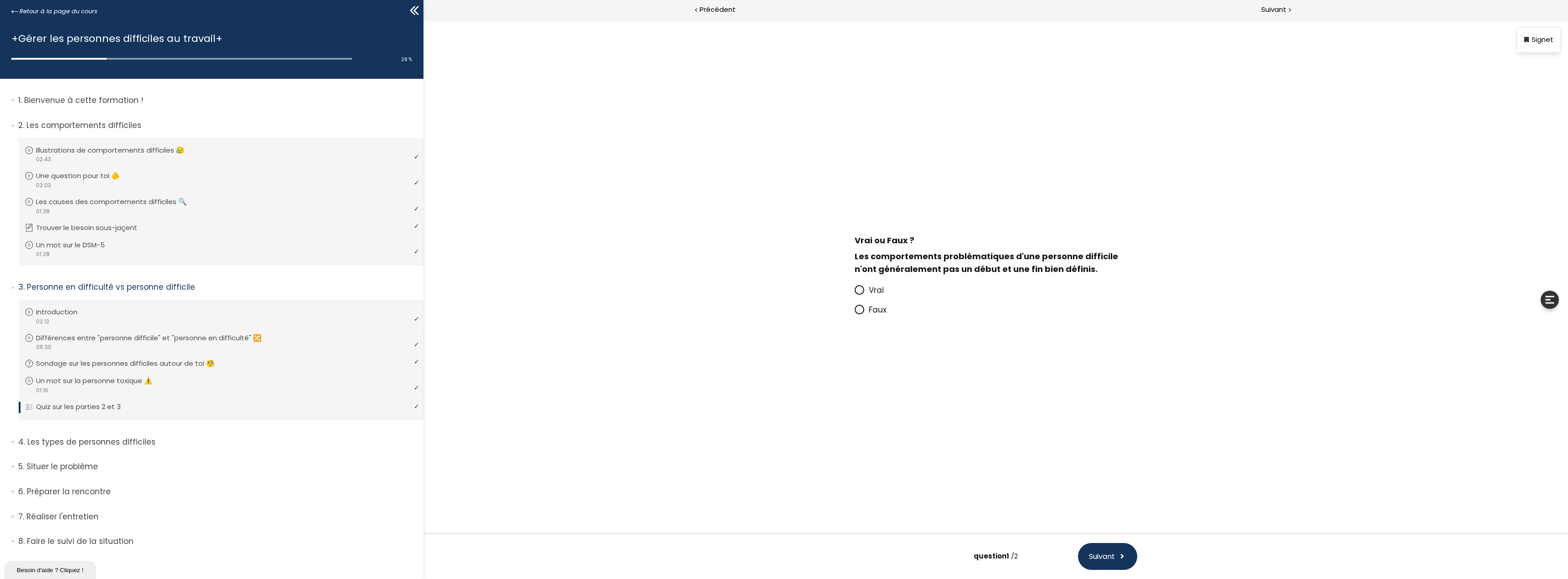
click at [862, 291] on icon at bounding box center [859, 290] width 8 height 8
click at [854, 293] on input "Vrai" at bounding box center [854, 293] width 0 height 0
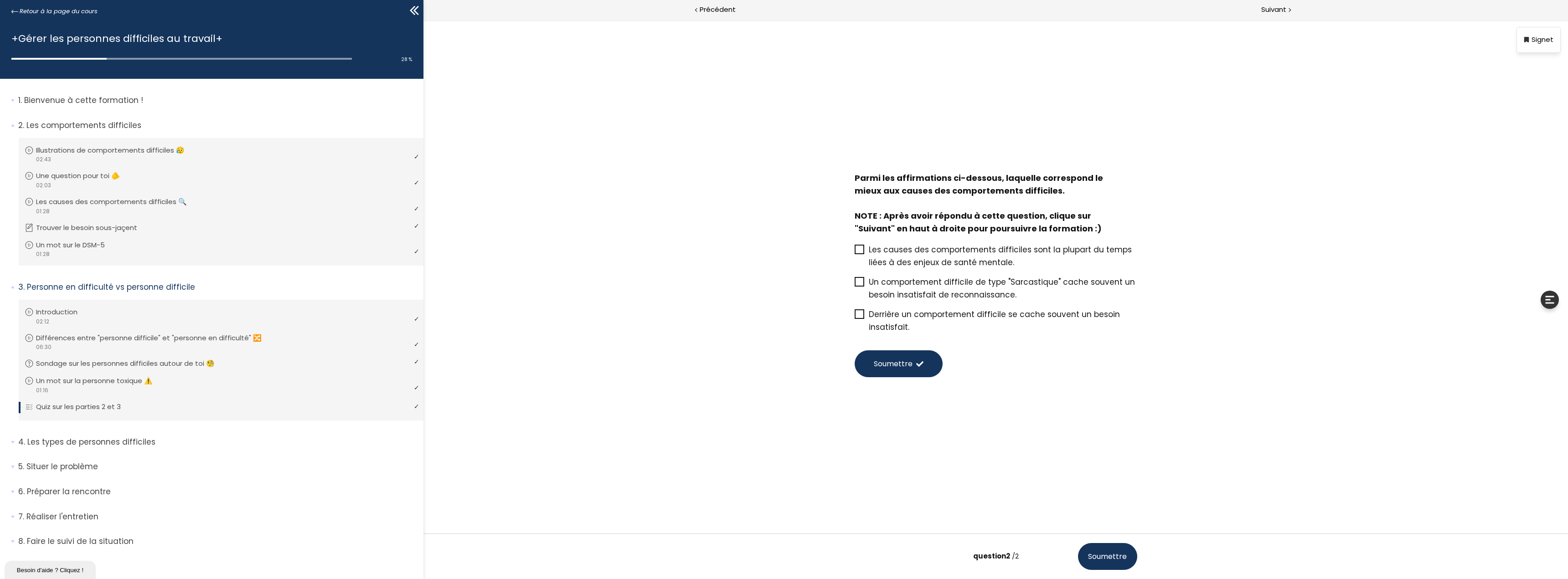
click at [913, 290] on span "Un comportement difficile de type "Sarcastique" cache souvent un besoin insatis…" at bounding box center [1001, 288] width 266 height 24
click at [854, 285] on input "Un comportement difficile de type "Sarcastique" cache souvent un besoin insatis…" at bounding box center [854, 285] width 0 height 0
click at [852, 287] on div "Les causes des comportements difficiles sont la plupart du temps liées à des en…" at bounding box center [996, 288] width 301 height 106
click at [855, 281] on icon at bounding box center [859, 282] width 8 height 8
click at [854, 285] on input "Un comportement difficile de type "Sarcastique" cache souvent un besoin insatis…" at bounding box center [854, 285] width 0 height 0
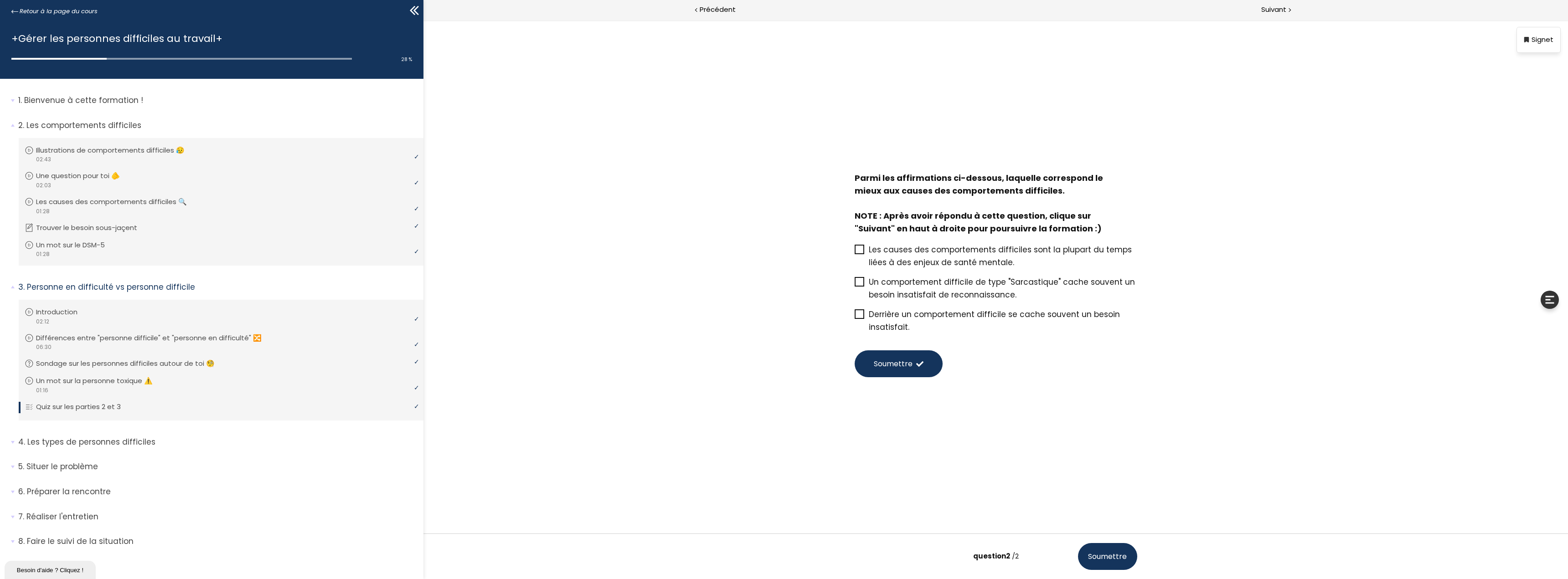
click at [864, 319] on span at bounding box center [861, 314] width 14 height 12
click at [854, 317] on input "Derrière un comportement difficile se cache souvent un besoin insatisfait." at bounding box center [854, 317] width 0 height 0
click at [902, 368] on span "Soumettre" at bounding box center [892, 363] width 39 height 12
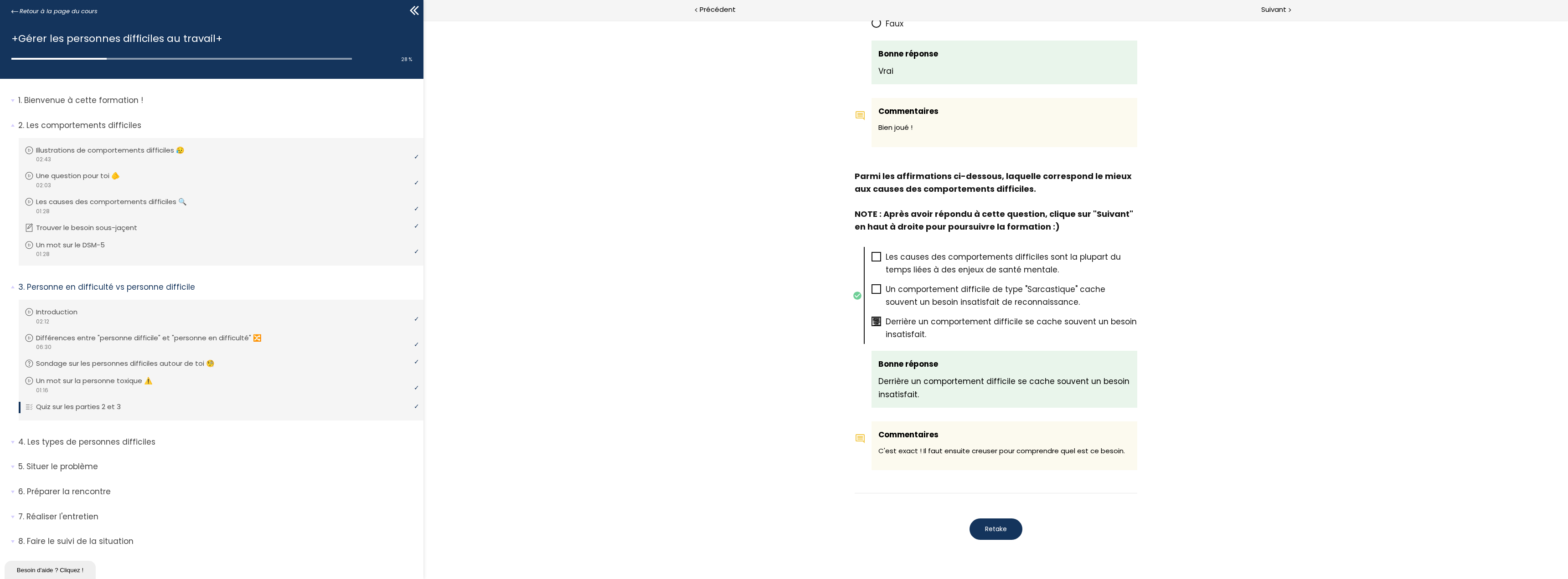
scroll to position [296, 0]
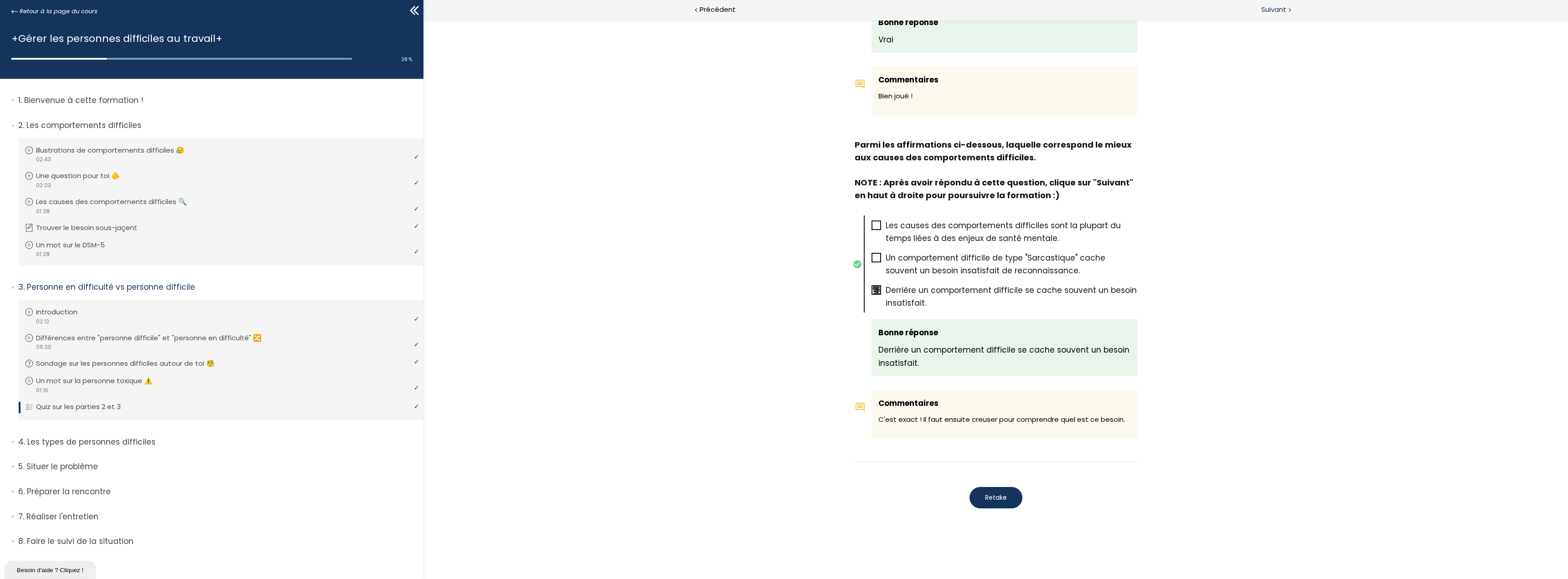
click at [1270, 11] on span "Suivant" at bounding box center [1273, 10] width 25 height 12
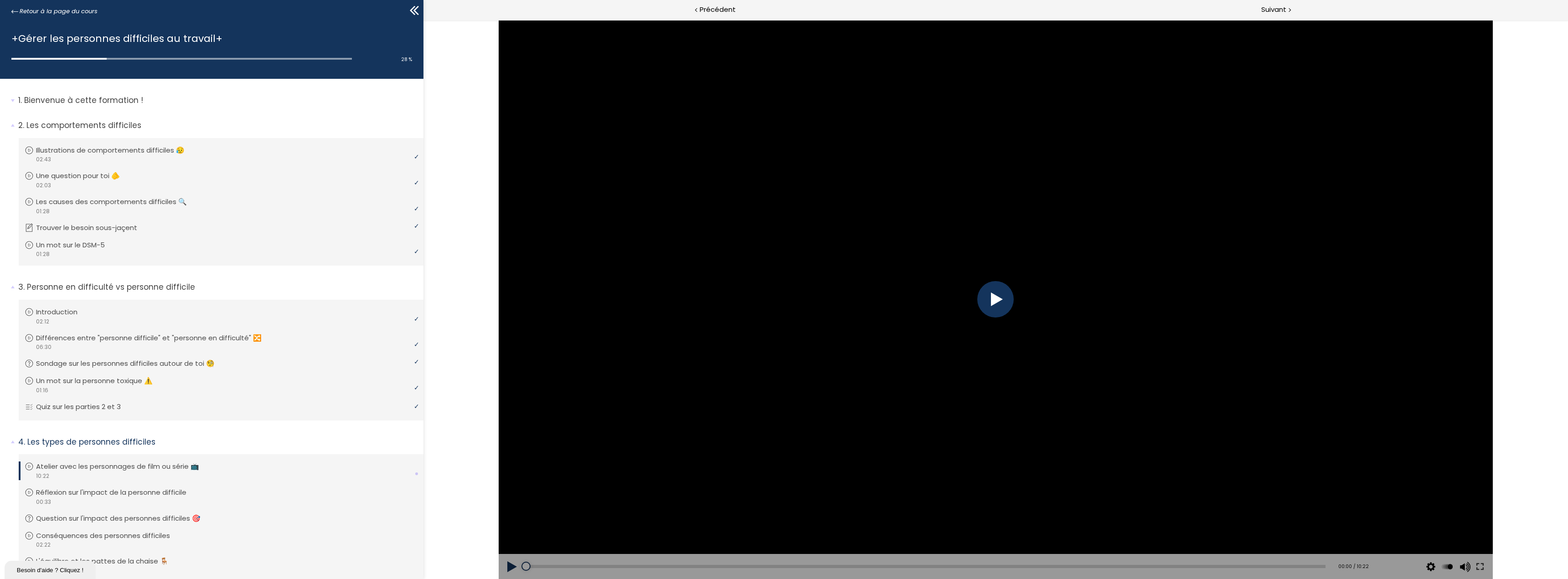
click at [991, 301] on div at bounding box center [994, 299] width 36 height 36
click at [1012, 316] on div at bounding box center [995, 300] width 994 height 559
click at [995, 301] on div at bounding box center [994, 299] width 36 height 36
click at [999, 310] on div at bounding box center [994, 299] width 36 height 36
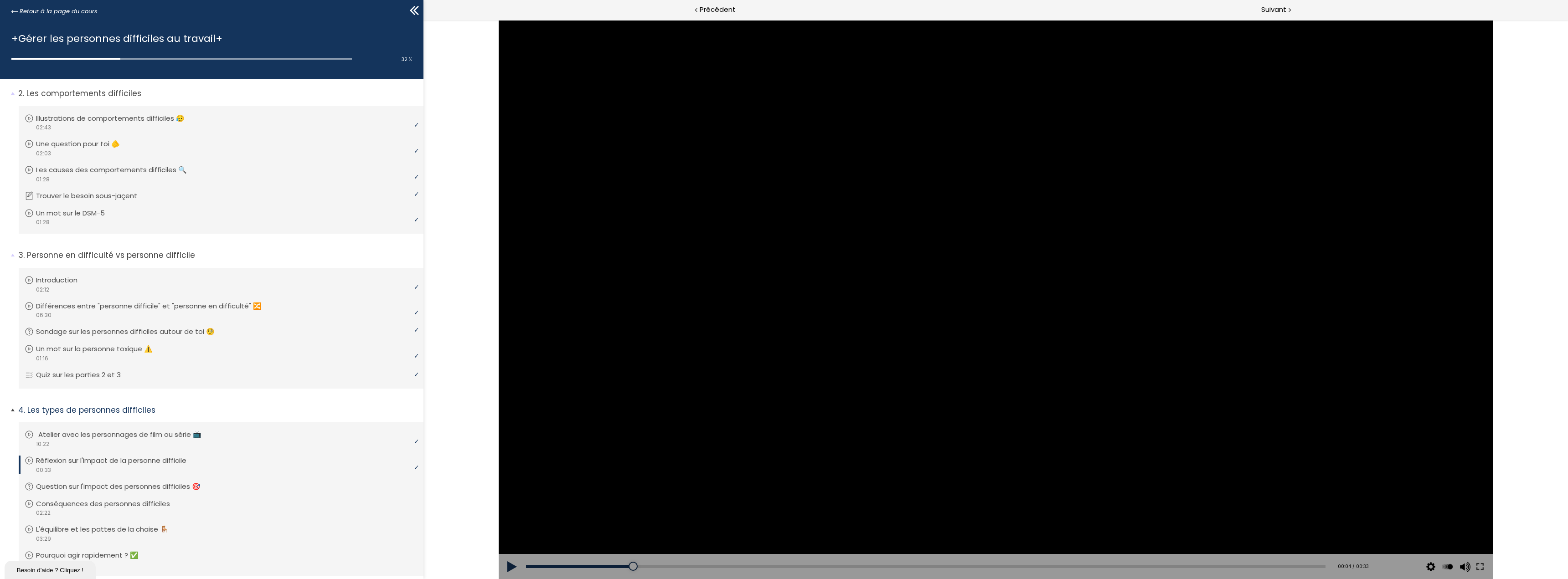
scroll to position [45, 0]
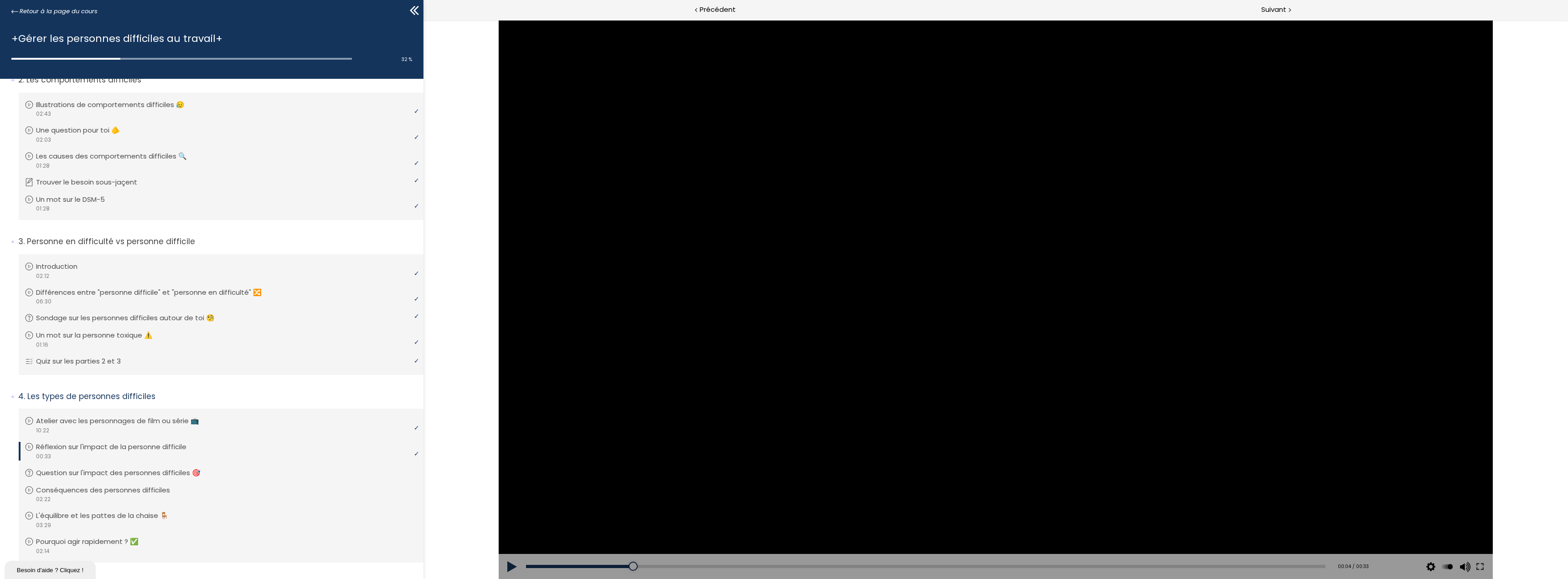
click at [515, 570] on button at bounding box center [512, 567] width 28 height 26
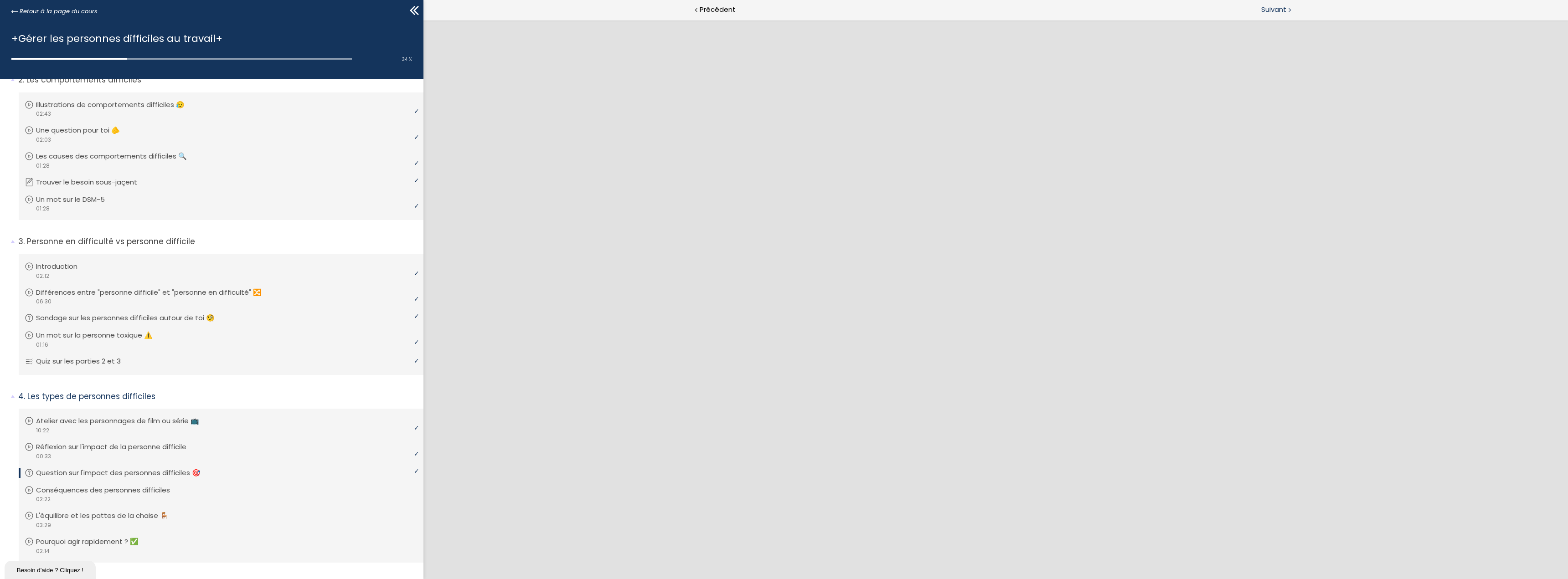
click at [1280, 12] on span "Suivant" at bounding box center [1273, 10] width 25 height 12
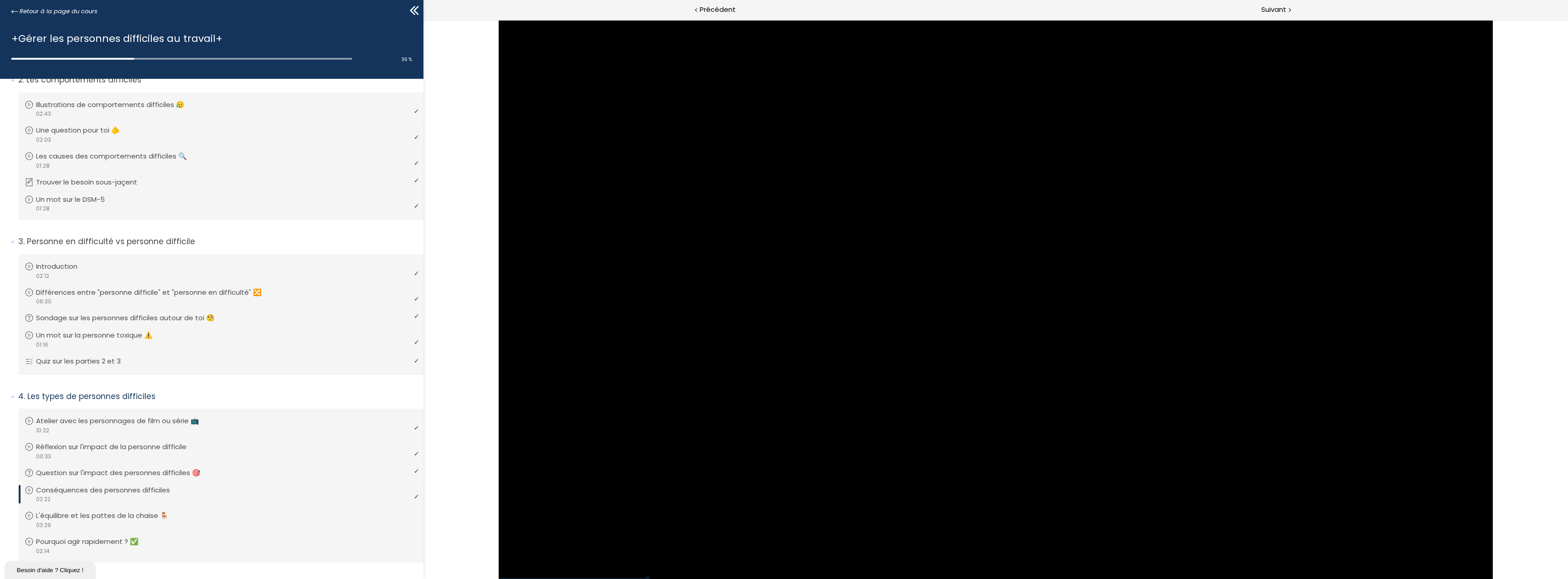
drag, startPoint x: 1163, startPoint y: 197, endPoint x: 1097, endPoint y: 218, distance: 69.3
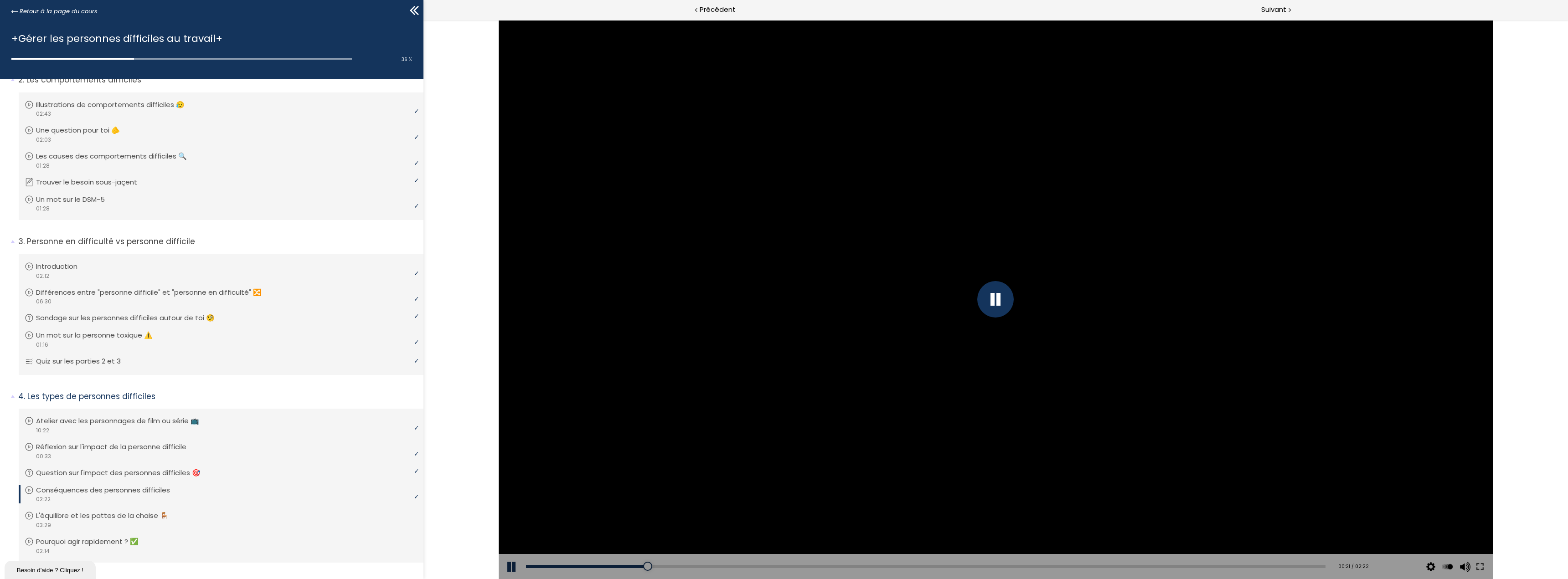
drag, startPoint x: 1097, startPoint y: 218, endPoint x: 833, endPoint y: 424, distance: 334.9
click at [833, 424] on div at bounding box center [995, 300] width 994 height 559
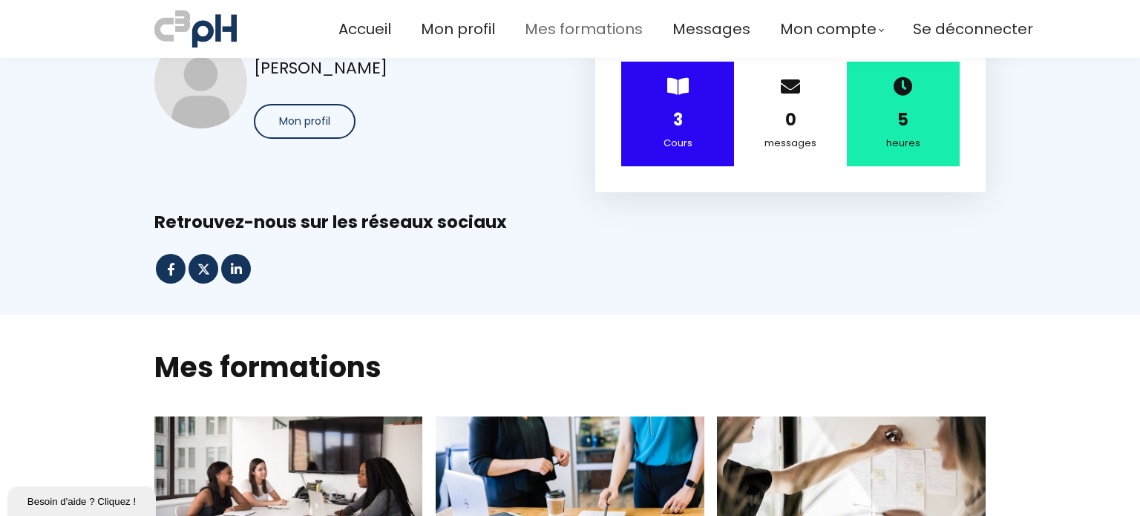
click at [609, 30] on span "Mes formations" at bounding box center [584, 29] width 118 height 24
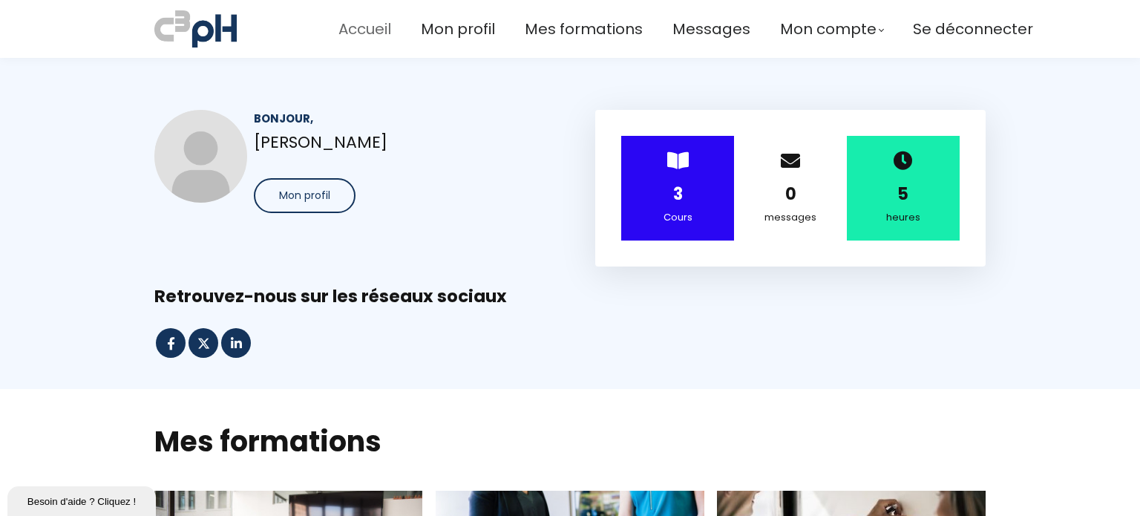
click at [360, 23] on span "Accueil" at bounding box center [364, 29] width 53 height 24
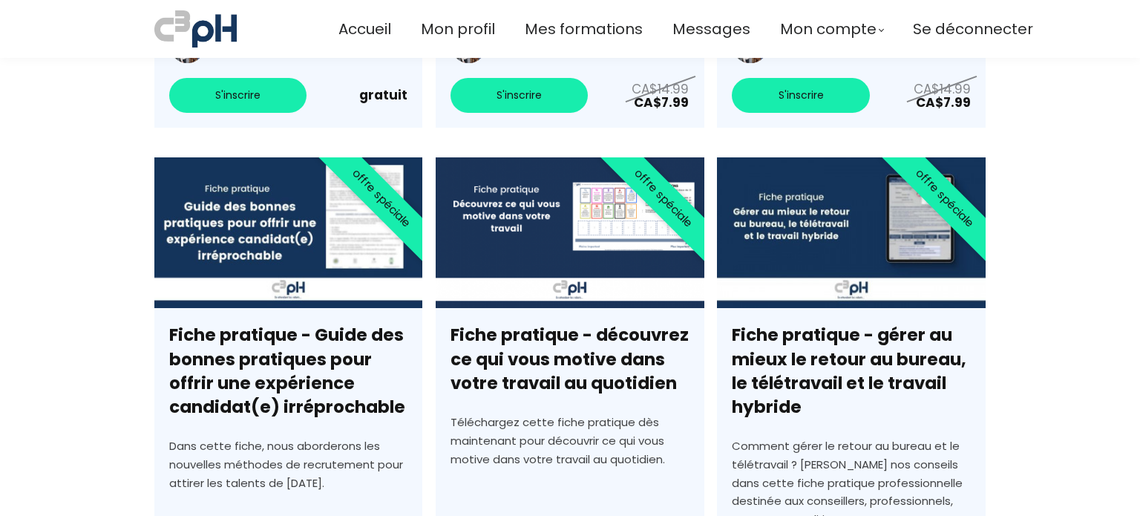
scroll to position [4983, 0]
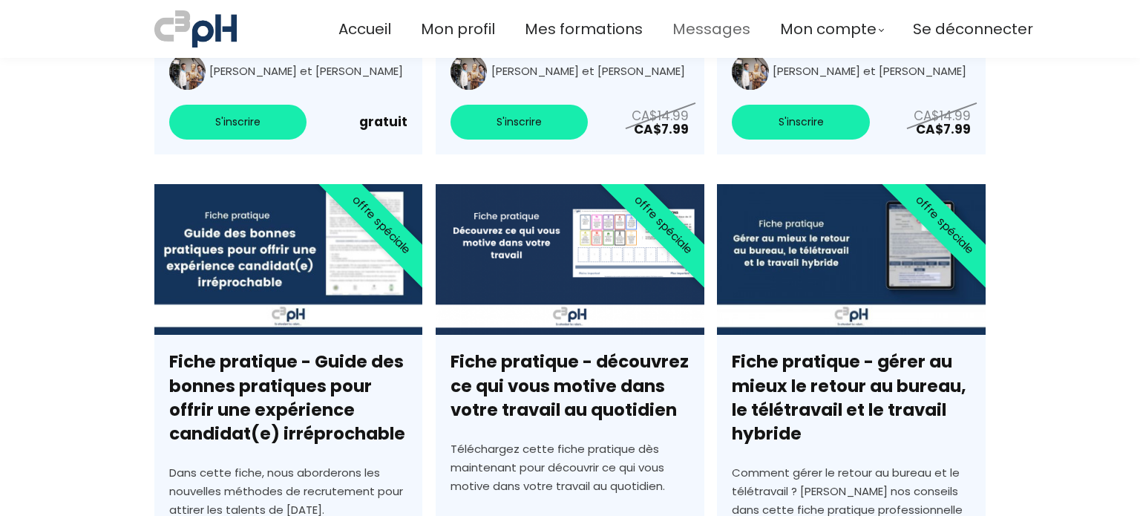
click at [718, 29] on span "Messages" at bounding box center [711, 29] width 78 height 24
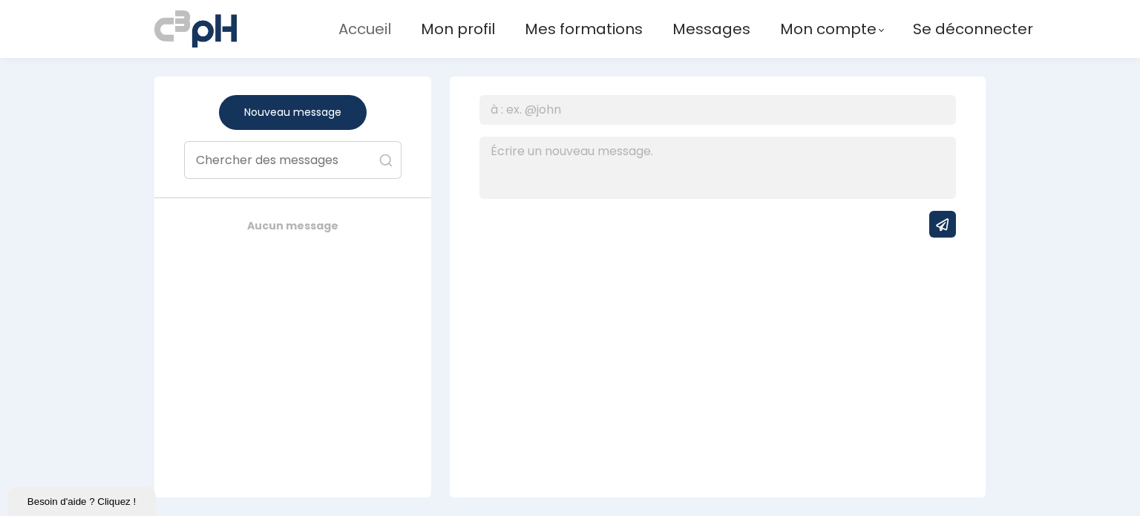
click at [377, 35] on span "Accueil" at bounding box center [364, 29] width 53 height 24
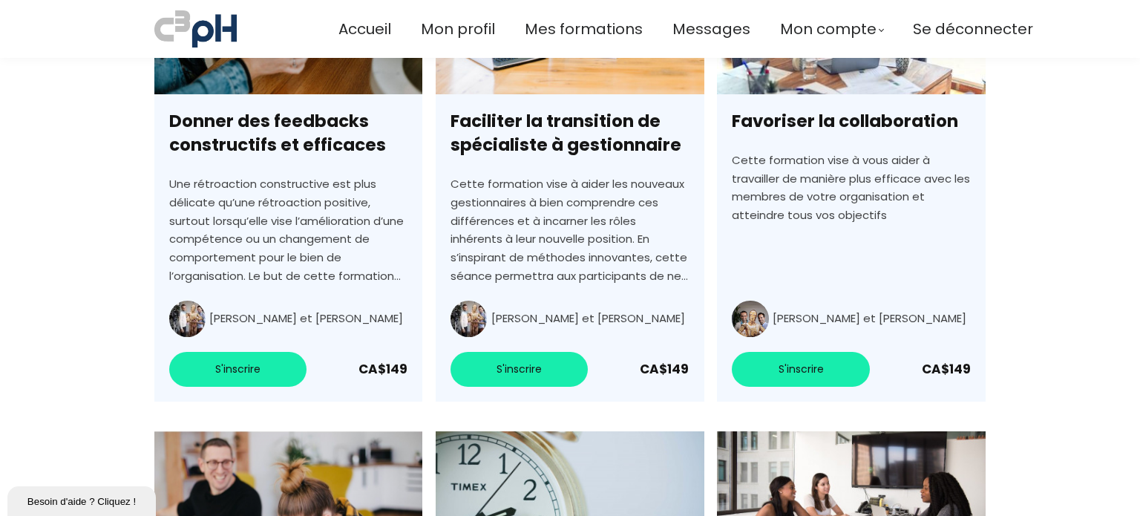
scroll to position [2670, 0]
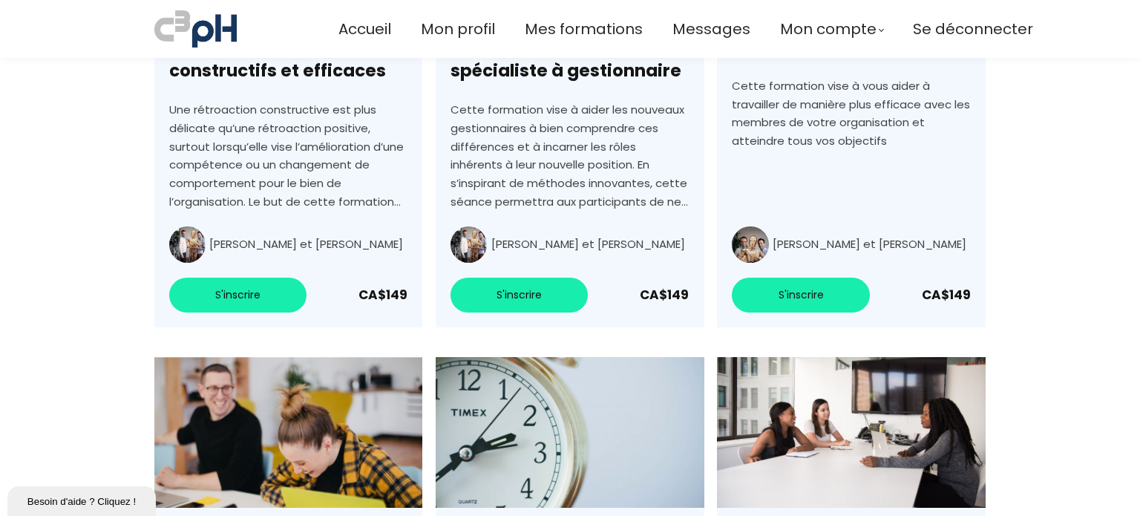
click at [520, 212] on link "Faciliter la transition de spécialiste à gestionnaire" at bounding box center [570, 98] width 268 height 458
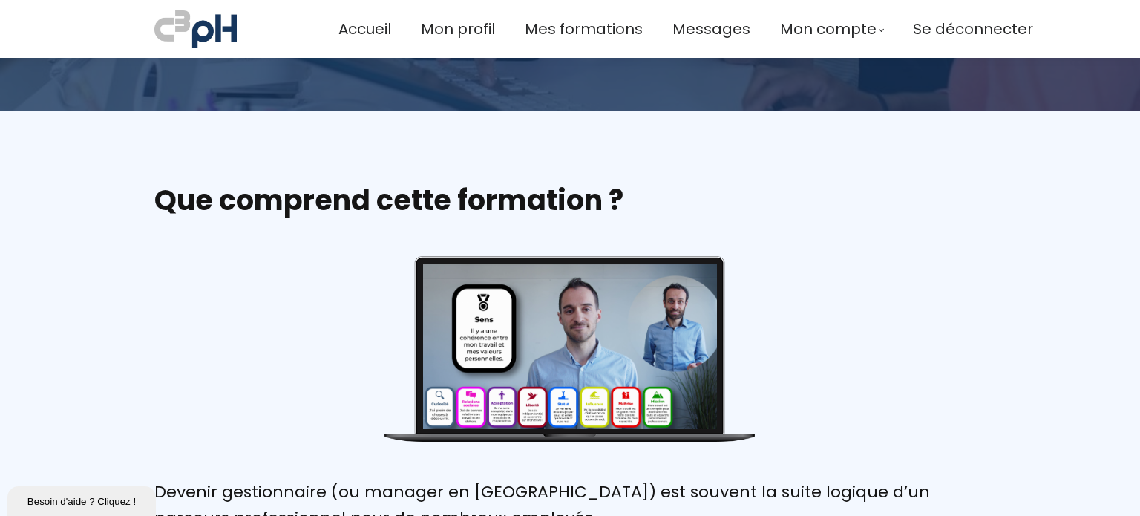
click at [977, 232] on div "Que comprend cette formation ? Write your awesome label here." at bounding box center [570, 321] width 868 height 317
